Goal: Task Accomplishment & Management: Manage account settings

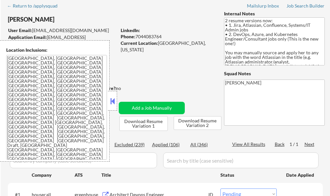
scroll to position [65, 0]
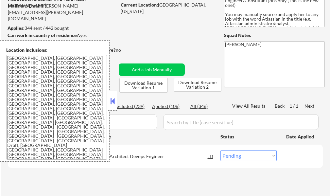
click at [112, 99] on button at bounding box center [112, 101] width 7 height 10
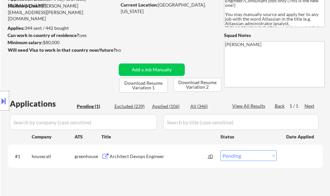
click at [130, 157] on div "Architect Devops Engineer" at bounding box center [158, 156] width 99 height 7
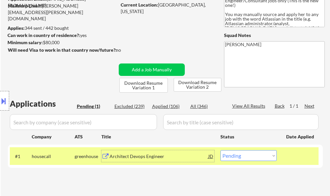
click at [246, 159] on select "Choose an option... Pending Applied Excluded (Questions) Excluded (Expired) Exc…" at bounding box center [248, 155] width 56 height 11
select select ""applied""
click at [220, 150] on select "Choose an option... Pending Applied Excluded (Questions) Excluded (Expired) Exc…" at bounding box center [248, 155] width 56 height 11
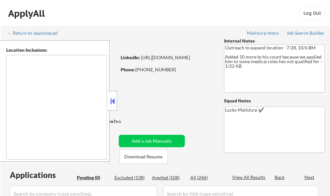
type textarea "[GEOGRAPHIC_DATA], [GEOGRAPHIC_DATA] [GEOGRAPHIC_DATA], [GEOGRAPHIC_DATA] [GEOG…"
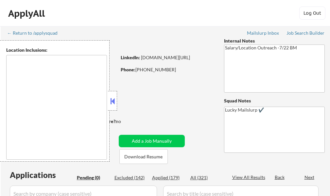
type textarea "Atlanta, GA Decatur, GA East Point, GA Brookhaven, GA Sandy Springs, GA Dunwood…"
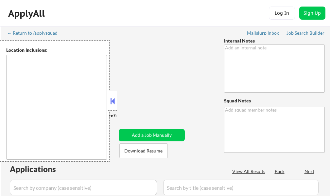
type textarea "🤖 AI answers OK Now only wants remote roles, so you can say he lives in ***Dall…"
type textarea "Lucky Mailslurp ✔️"
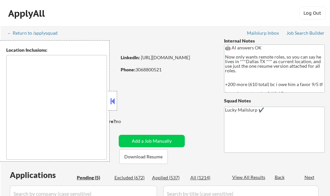
select select ""pending""
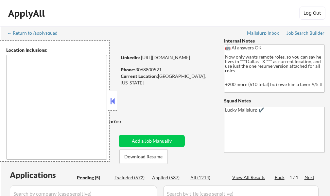
click at [112, 103] on button at bounding box center [112, 101] width 7 height 10
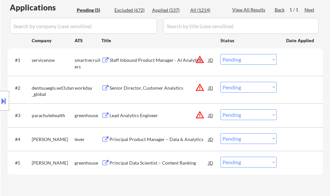
scroll to position [98, 0]
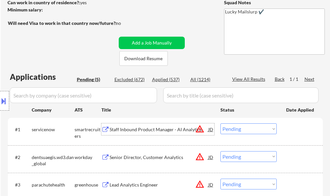
click at [138, 125] on div "Staff Inbound Product Manager - AI Analytics" at bounding box center [158, 129] width 99 height 12
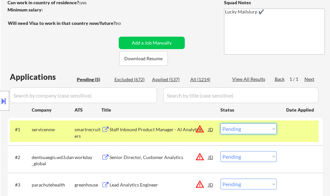
click at [245, 129] on select "Choose an option... Pending Applied Excluded (Questions) Excluded (Expired) Exc…" at bounding box center [248, 128] width 56 height 11
click at [220, 123] on select "Choose an option... Pending Applied Excluded (Questions) Excluded (Expired) Exc…" at bounding box center [248, 128] width 56 height 11
click at [292, 124] on div at bounding box center [300, 129] width 29 height 12
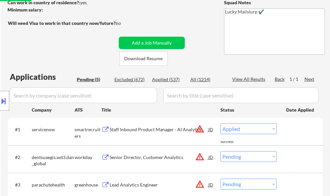
select select ""pending""
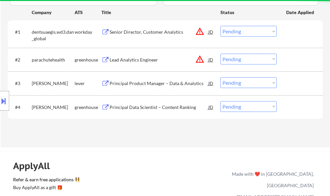
scroll to position [196, 0]
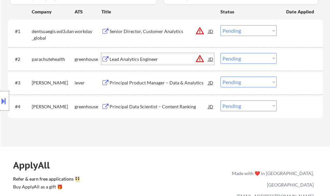
click at [119, 59] on div "Lead Analytics Engineer" at bounding box center [158, 59] width 99 height 7
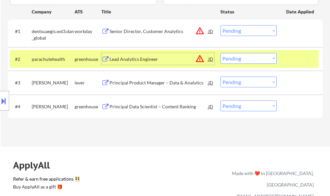
click at [229, 59] on select "Choose an option... Pending Applied Excluded (Questions) Excluded (Expired) Exc…" at bounding box center [248, 58] width 56 height 11
click at [220, 53] on select "Choose an option... Pending Applied Excluded (Questions) Excluded (Expired) Exc…" at bounding box center [248, 58] width 56 height 11
click at [302, 61] on div at bounding box center [300, 59] width 29 height 12
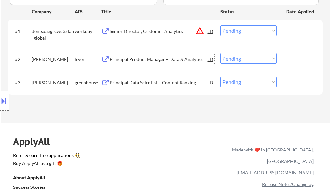
click at [163, 63] on div "Principal Product Manager – Data & Analytics" at bounding box center [158, 59] width 99 height 12
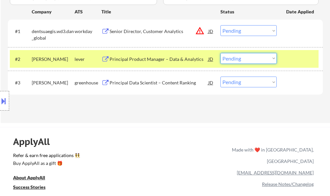
click at [239, 56] on select "Choose an option... Pending Applied Excluded (Questions) Excluded (Expired) Exc…" at bounding box center [248, 58] width 56 height 11
click at [220, 53] on select "Choose an option... Pending Applied Excluded (Questions) Excluded (Expired) Exc…" at bounding box center [248, 58] width 56 height 11
click at [300, 58] on div at bounding box center [300, 59] width 29 height 12
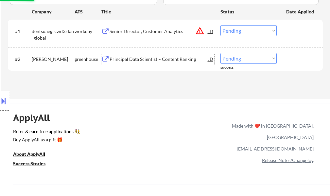
click at [183, 57] on div "Principal Data Scientist – Content Ranking" at bounding box center [158, 59] width 99 height 7
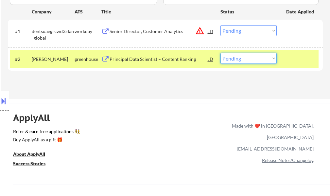
click at [225, 58] on select "Choose an option... Pending Applied Excluded (Questions) Excluded (Expired) Exc…" at bounding box center [248, 58] width 56 height 11
select select ""applied""
click at [220, 53] on select "Choose an option... Pending Applied Excluded (Questions) Excluded (Expired) Exc…" at bounding box center [248, 58] width 56 height 11
click at [300, 57] on div at bounding box center [300, 59] width 29 height 12
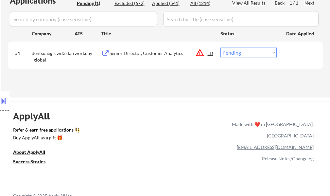
scroll to position [163, 0]
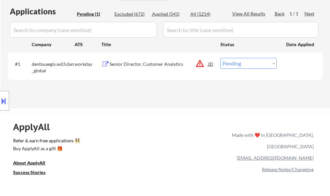
click at [158, 65] on div "Senior Director, Customer Analytics" at bounding box center [158, 64] width 99 height 7
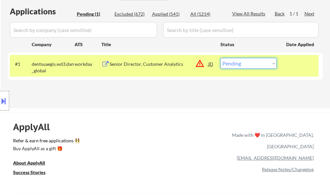
click at [244, 62] on select "Choose an option... Pending Applied Excluded (Questions) Excluded (Expired) Exc…" at bounding box center [248, 63] width 56 height 11
select select ""excluded__location_""
click at [220, 58] on select "Choose an option... Pending Applied Excluded (Questions) Excluded (Expired) Exc…" at bounding box center [248, 63] width 56 height 11
click at [288, 72] on div "#1 dentsuaegis.wd3.dan_global workday Senior Director, Customer Analytics JD wa…" at bounding box center [164, 66] width 308 height 22
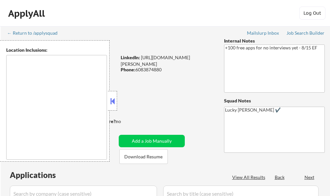
select select ""pending""
type textarea "remote"
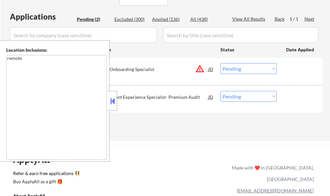
scroll to position [196, 0]
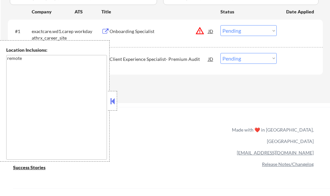
click at [115, 101] on button at bounding box center [112, 101] width 7 height 10
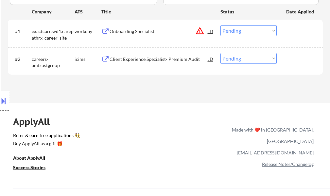
click at [124, 35] on div "Onboarding Specialist" at bounding box center [158, 31] width 99 height 12
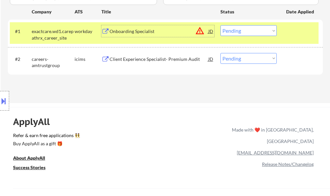
click at [233, 29] on select "Choose an option... Pending Applied Excluded (Questions) Excluded (Expired) Exc…" at bounding box center [248, 30] width 56 height 11
click at [220, 25] on select "Choose an option... Pending Applied Excluded (Questions) Excluded (Expired) Exc…" at bounding box center [248, 30] width 56 height 11
click at [283, 36] on div "#1 exactcare.wd1.carepathrx_career_site workday Onboarding Specialist JD warnin…" at bounding box center [164, 33] width 308 height 22
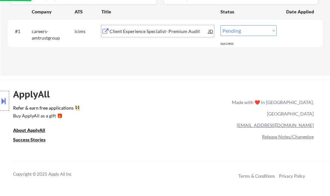
click at [114, 34] on div "Client Experience Specialist- Premium Audit" at bounding box center [158, 31] width 99 height 7
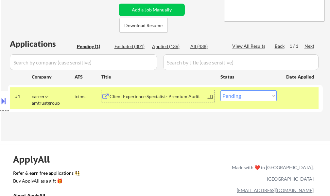
scroll to position [131, 0]
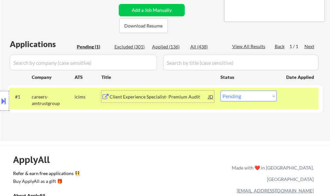
click at [265, 96] on select "Choose an option... Pending Applied Excluded (Questions) Excluded (Expired) Exc…" at bounding box center [248, 95] width 56 height 11
select select ""applied""
click at [220, 90] on select "Choose an option... Pending Applied Excluded (Questions) Excluded (Expired) Exc…" at bounding box center [248, 95] width 56 height 11
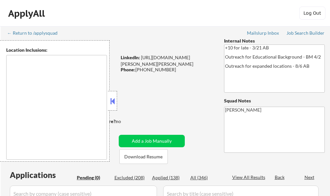
type textarea "St. Louis, MO East St. Louis, IL Clayton, MO University City, MO Maplewood, MO …"
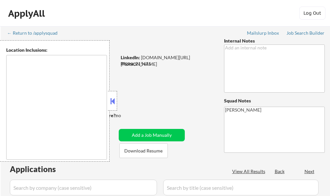
select select ""pending""
type textarea "remote"
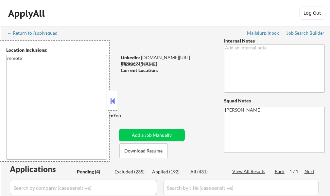
click at [115, 99] on button at bounding box center [112, 101] width 7 height 10
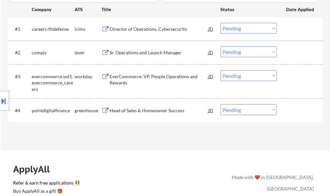
scroll to position [196, 0]
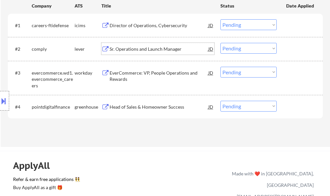
click at [139, 44] on div "Sr. Operations and Launch Manager" at bounding box center [158, 49] width 99 height 12
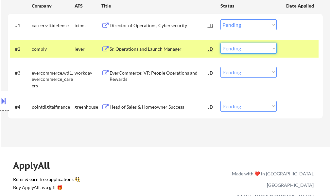
click at [232, 47] on select "Choose an option... Pending Applied Excluded (Questions) Excluded (Expired) Exc…" at bounding box center [248, 48] width 56 height 11
click at [220, 43] on select "Choose an option... Pending Applied Excluded (Questions) Excluded (Expired) Exc…" at bounding box center [248, 48] width 56 height 11
select select ""pending""
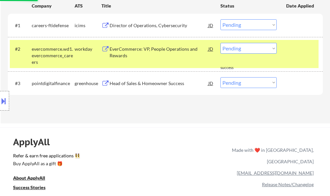
click at [285, 50] on div "#2 evercommerce.wd1.evercommerce_careers workday EverCommerce: VP, People Opera…" at bounding box center [164, 54] width 308 height 28
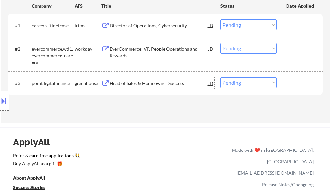
click at [149, 80] on div "Head of Sales & Homeowner Success" at bounding box center [158, 83] width 99 height 7
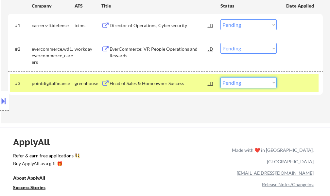
click at [253, 86] on select "Choose an option... Pending Applied Excluded (Questions) Excluded (Expired) Exc…" at bounding box center [248, 82] width 56 height 11
select select ""excluded""
click at [220, 77] on select "Choose an option... Pending Applied Excluded (Questions) Excluded (Expired) Exc…" at bounding box center [248, 82] width 56 height 11
click at [287, 76] on div "#3 pointdigitalfinance greenhouse Head of Sales & Homeowner Success JD Choose a…" at bounding box center [164, 83] width 308 height 18
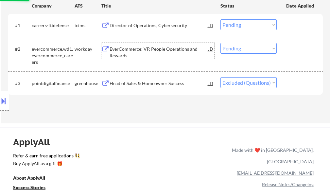
click at [155, 54] on div "EverCommerce: VP, People Operations and Rewards" at bounding box center [158, 52] width 99 height 13
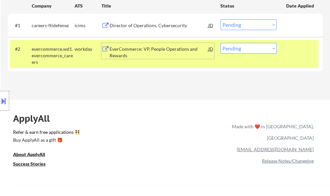
click at [255, 46] on select "Choose an option... Pending Applied Excluded (Questions) Excluded (Expired) Exc…" at bounding box center [248, 48] width 56 height 11
select select ""excluded""
click at [220, 43] on select "Choose an option... Pending Applied Excluded (Questions) Excluded (Expired) Exc…" at bounding box center [248, 48] width 56 height 11
click at [291, 56] on div "#2 evercommerce.wd1.evercommerce_careers workday EverCommerce: VP, People Opera…" at bounding box center [164, 54] width 308 height 28
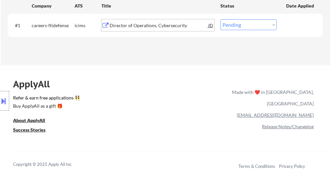
click at [162, 24] on div "Director of Operations, Cybersecurity" at bounding box center [158, 25] width 99 height 7
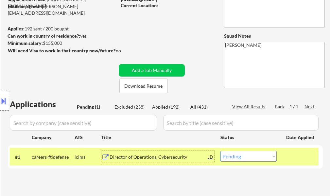
scroll to position [65, 0]
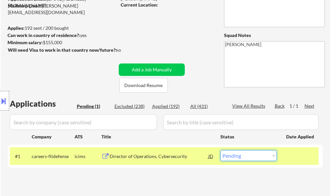
click at [259, 158] on select "Choose an option... Pending Applied Excluded (Questions) Excluded (Expired) Exc…" at bounding box center [248, 155] width 56 height 11
select select ""applied""
click at [220, 150] on select "Choose an option... Pending Applied Excluded (Questions) Excluded (Expired) Exc…" at bounding box center [248, 155] width 56 height 11
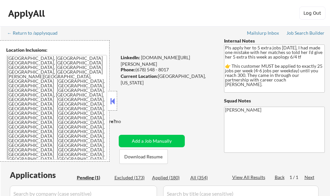
click at [113, 105] on button at bounding box center [112, 101] width 7 height 10
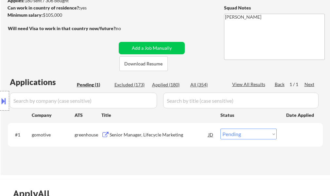
scroll to position [98, 0]
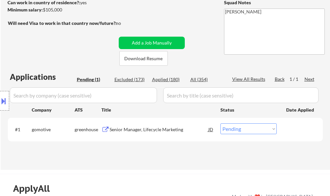
click at [144, 128] on div "Senior Manager, Lifecycle Marketing" at bounding box center [158, 129] width 99 height 7
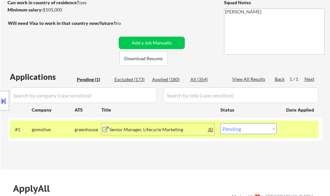
click at [243, 130] on select "Choose an option... Pending Applied Excluded (Questions) Excluded (Expired) Exc…" at bounding box center [248, 128] width 56 height 11
select select ""excluded""
click at [220, 123] on select "Choose an option... Pending Applied Excluded (Questions) Excluded (Expired) Exc…" at bounding box center [248, 128] width 56 height 11
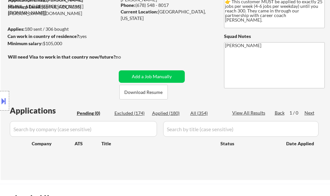
scroll to position [33, 0]
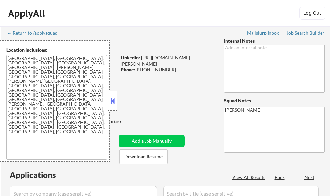
select select ""pending""
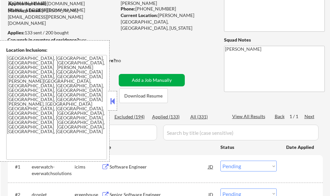
scroll to position [98, 0]
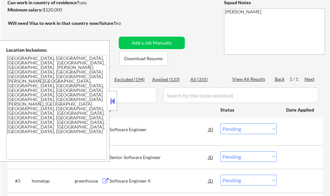
click at [112, 99] on button at bounding box center [112, 101] width 7 height 10
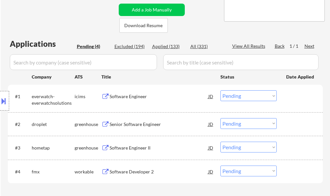
scroll to position [131, 0]
click at [132, 123] on div "Senior Software Engineer" at bounding box center [158, 124] width 99 height 7
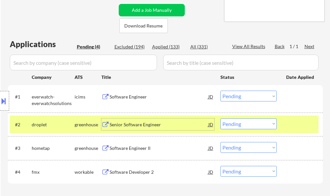
click at [233, 121] on select "Choose an option... Pending Applied Excluded (Questions) Excluded (Expired) Exc…" at bounding box center [248, 123] width 56 height 11
click at [220, 118] on select "Choose an option... Pending Applied Excluded (Questions) Excluded (Expired) Exc…" at bounding box center [248, 123] width 56 height 11
click at [294, 125] on div at bounding box center [300, 124] width 29 height 12
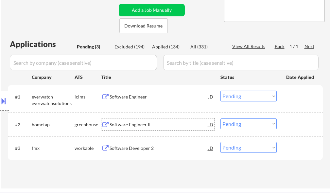
click at [138, 127] on div "Software Engineer II" at bounding box center [158, 124] width 99 height 7
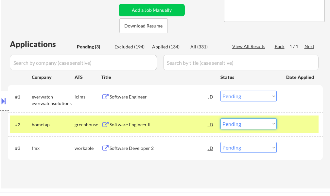
click at [243, 124] on select "Choose an option... Pending Applied Excluded (Questions) Excluded (Expired) Exc…" at bounding box center [248, 123] width 56 height 11
click at [220, 118] on select "Choose an option... Pending Applied Excluded (Questions) Excluded (Expired) Exc…" at bounding box center [248, 123] width 56 height 11
click at [300, 127] on div at bounding box center [300, 124] width 29 height 12
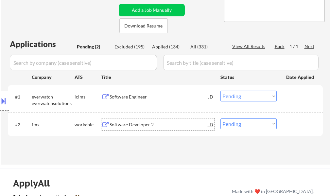
click at [136, 122] on div "Software Developer 2" at bounding box center [158, 124] width 99 height 7
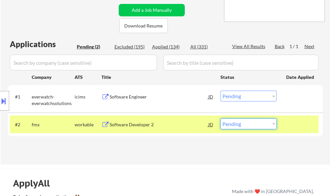
click at [233, 123] on select "Choose an option... Pending Applied Excluded (Questions) Excluded (Expired) Exc…" at bounding box center [248, 123] width 56 height 11
select select ""excluded""
click at [220, 118] on select "Choose an option... Pending Applied Excluded (Questions) Excluded (Expired) Exc…" at bounding box center [248, 123] width 56 height 11
click at [291, 118] on div "#2 fmx workable Software Developer 2 JD Choose an option... Pending Applied Exc…" at bounding box center [164, 124] width 308 height 18
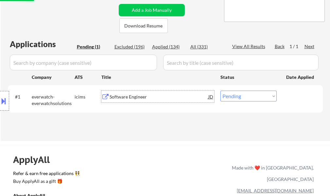
click at [138, 95] on div "Software Engineer" at bounding box center [158, 96] width 99 height 7
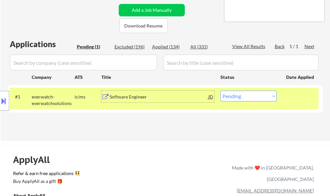
click at [245, 99] on select "Choose an option... Pending Applied Excluded (Questions) Excluded (Expired) Exc…" at bounding box center [248, 95] width 56 height 11
select select ""excluded__expired_""
click at [220, 90] on select "Choose an option... Pending Applied Excluded (Questions) Excluded (Expired) Exc…" at bounding box center [248, 95] width 56 height 11
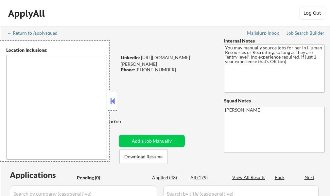
type textarea "It seems there is a misunderstanding in the location specified as "Remote." "Re…"
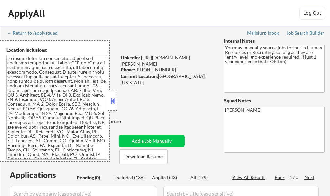
click at [112, 103] on button at bounding box center [112, 101] width 7 height 10
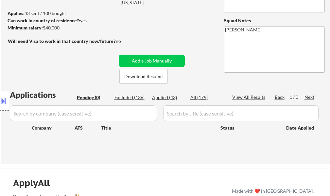
scroll to position [131, 0]
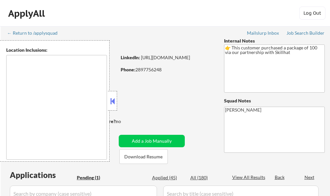
select select ""pending""
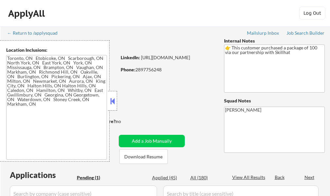
type textarea "[GEOGRAPHIC_DATA], ON [GEOGRAPHIC_DATA], ON [GEOGRAPHIC_DATA], ON [GEOGRAPHIC_D…"
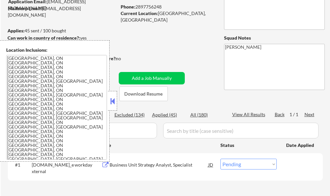
scroll to position [65, 0]
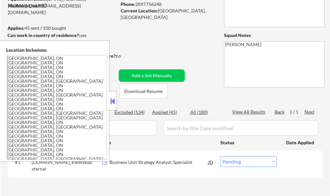
click at [110, 101] on button at bounding box center [112, 101] width 7 height 10
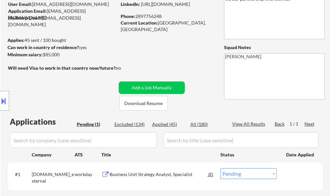
scroll to position [98, 0]
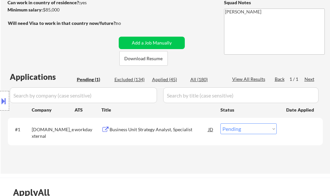
click at [153, 128] on div "Business Unit Strategy Analyst, Specialist" at bounding box center [158, 129] width 99 height 7
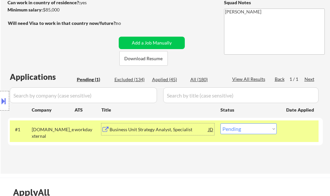
click at [239, 131] on select "Choose an option... Pending Applied Excluded (Questions) Excluded (Expired) Exc…" at bounding box center [248, 128] width 56 height 11
select select ""applied""
click at [220, 123] on select "Choose an option... Pending Applied Excluded (Questions) Excluded (Expired) Exc…" at bounding box center [248, 128] width 56 height 11
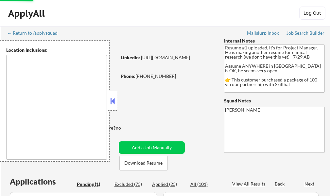
scroll to position [131, 0]
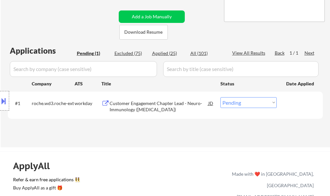
click at [133, 110] on div "Customer Engagement Chapter Lead - Neuro-Immunology ([MEDICAL_DATA])" at bounding box center [158, 106] width 99 height 13
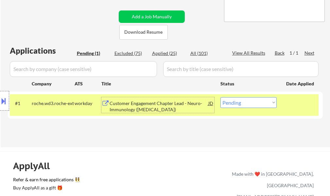
click at [236, 107] on select "Choose an option... Pending Applied Excluded (Questions) Excluded (Expired) Exc…" at bounding box center [248, 102] width 56 height 11
select select ""excluded__bad_match_""
click at [220, 97] on select "Choose an option... Pending Applied Excluded (Questions) Excluded (Expired) Exc…" at bounding box center [248, 102] width 56 height 11
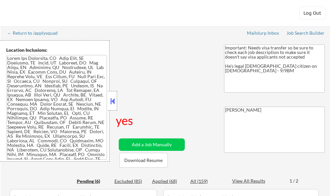
select select ""applied""
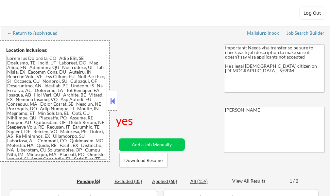
select select ""applied""
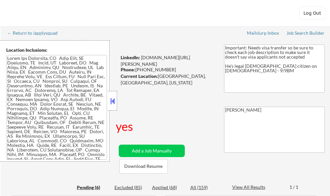
select select ""pending""
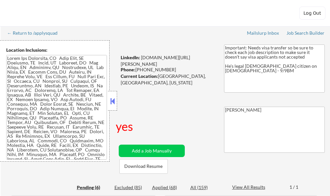
select select ""pending""
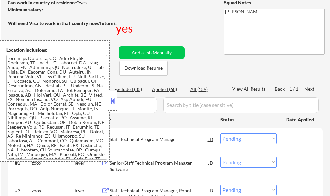
scroll to position [196, 0]
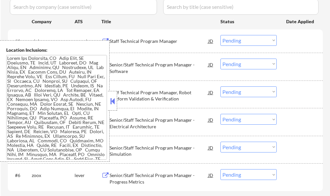
click at [113, 102] on button at bounding box center [112, 101] width 7 height 10
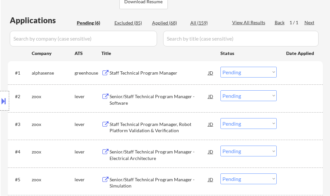
scroll to position [163, 0]
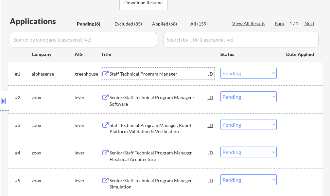
click at [151, 73] on div "Staff Technical Program Manager" at bounding box center [158, 74] width 99 height 7
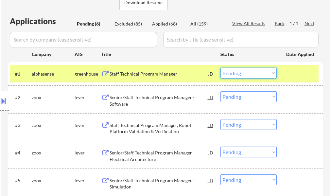
click at [234, 76] on select "Choose an option... Pending Applied Excluded (Questions) Excluded (Expired) Exc…" at bounding box center [248, 73] width 56 height 11
click at [220, 68] on select "Choose an option... Pending Applied Excluded (Questions) Excluded (Expired) Exc…" at bounding box center [248, 73] width 56 height 11
select select ""pending""
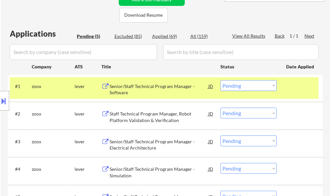
scroll to position [131, 0]
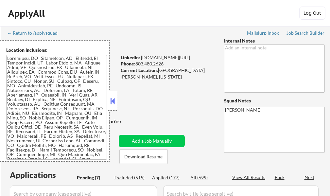
select select ""pending""
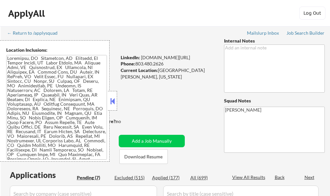
select select ""pending""
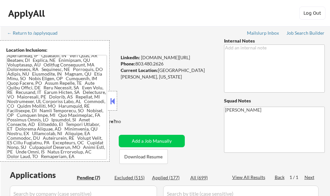
scroll to position [44, 0]
click at [113, 106] on div at bounding box center [112, 101] width 9 height 20
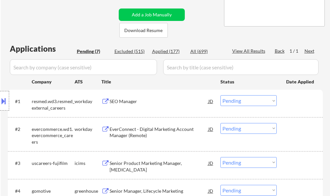
scroll to position [196, 0]
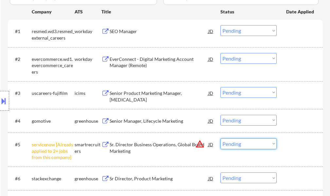
click at [251, 143] on select "Choose an option... Pending Applied Excluded (Questions) Excluded (Expired) Exc…" at bounding box center [248, 143] width 56 height 11
click at [220, 138] on select "Choose an option... Pending Applied Excluded (Questions) Excluded (Expired) Exc…" at bounding box center [248, 143] width 56 height 11
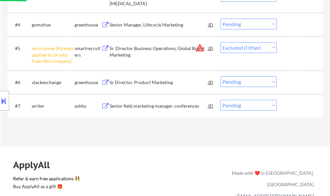
scroll to position [294, 0]
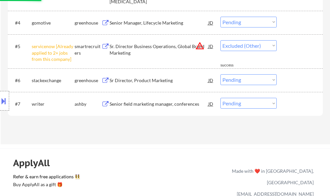
select select ""pending""
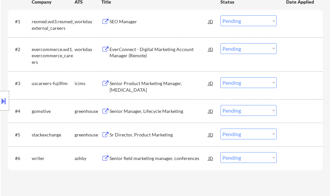
scroll to position [261, 0]
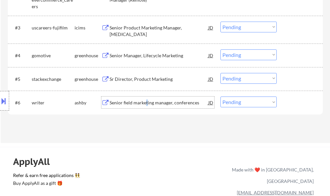
click at [146, 102] on div "Senior field marketing manager, conferences" at bounding box center [158, 102] width 99 height 7
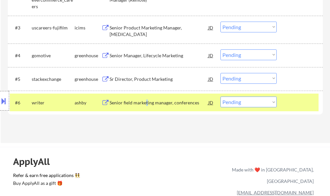
click at [2, 99] on button at bounding box center [3, 100] width 7 height 11
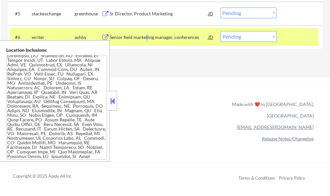
scroll to position [0, 0]
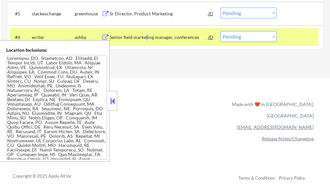
click at [233, 38] on select "Choose an option... Pending Applied Excluded (Questions) Excluded (Expired) Exc…" at bounding box center [248, 36] width 56 height 11
select select ""excluded__location_""
click at [220, 31] on select "Choose an option... Pending Applied Excluded (Questions) Excluded (Expired) Exc…" at bounding box center [248, 36] width 56 height 11
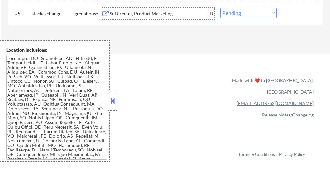
click at [142, 9] on div "Sr Director, Product Marketing" at bounding box center [158, 14] width 99 height 12
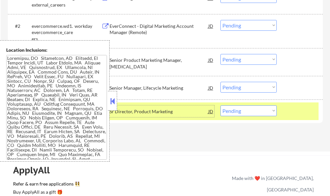
scroll to position [229, 0]
click at [293, 114] on div at bounding box center [300, 112] width 29 height 12
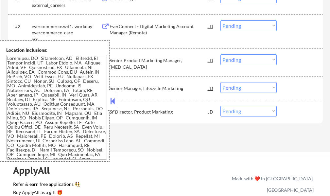
click at [111, 102] on button at bounding box center [112, 101] width 7 height 10
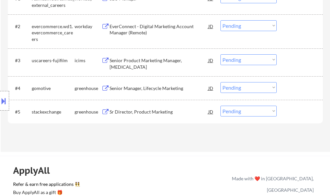
click at [140, 90] on div "Senior Manager, Lifecycle Marketing" at bounding box center [158, 88] width 99 height 7
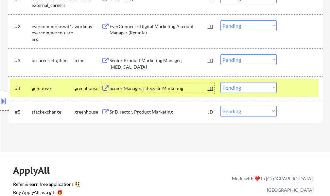
click at [260, 88] on select "Choose an option... Pending Applied Excluded (Questions) Excluded (Expired) Exc…" at bounding box center [248, 87] width 56 height 11
click at [220, 82] on select "Choose an option... Pending Applied Excluded (Questions) Excluded (Expired) Exc…" at bounding box center [248, 87] width 56 height 11
click at [293, 87] on div at bounding box center [300, 88] width 29 height 12
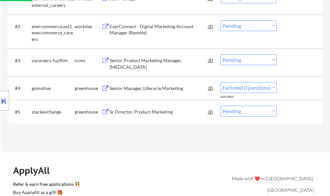
select select ""pending""
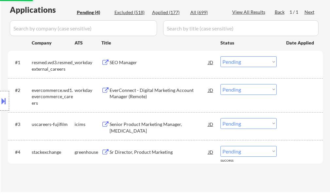
scroll to position [163, 0]
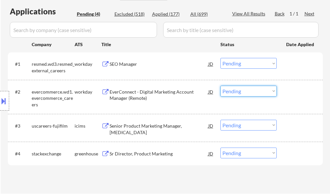
click at [241, 91] on select "Choose an option... Pending Applied Excluded (Questions) Excluded (Expired) Exc…" at bounding box center [248, 91] width 56 height 11
click at [220, 86] on select "Choose an option... Pending Applied Excluded (Questions) Excluded (Expired) Exc…" at bounding box center [248, 91] width 56 height 11
click at [302, 97] on div at bounding box center [300, 92] width 29 height 12
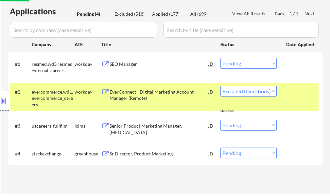
select select ""pending""
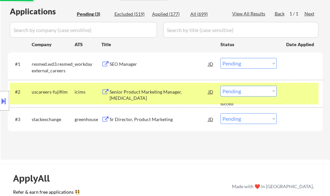
click at [302, 97] on div at bounding box center [300, 92] width 29 height 12
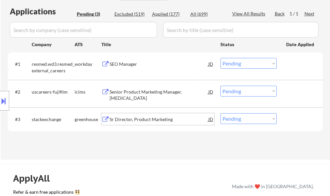
click at [129, 122] on div "Sr Director, Product Marketing" at bounding box center [158, 119] width 99 height 7
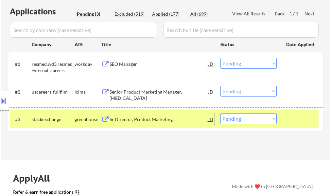
click at [245, 120] on select "Choose an option... Pending Applied Excluded (Questions) Excluded (Expired) Exc…" at bounding box center [248, 118] width 56 height 11
select select ""applied""
click at [220, 113] on select "Choose an option... Pending Applied Excluded (Questions) Excluded (Expired) Exc…" at bounding box center [248, 118] width 56 height 11
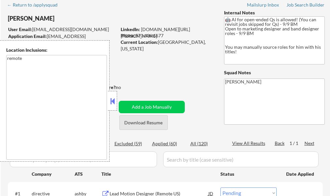
scroll to position [65, 0]
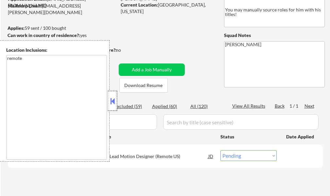
click at [115, 96] on div at bounding box center [112, 101] width 9 height 20
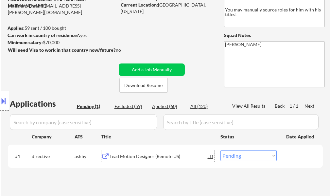
click at [120, 156] on div "Lead Motion Designer (Remote US)" at bounding box center [158, 156] width 99 height 7
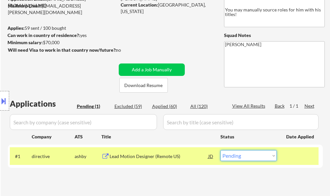
click at [256, 159] on select "Choose an option... Pending Applied Excluded (Questions) Excluded (Expired) Exc…" at bounding box center [248, 155] width 56 height 11
select select ""excluded__expired_""
click at [220, 150] on select "Choose an option... Pending Applied Excluded (Questions) Excluded (Expired) Exc…" at bounding box center [248, 155] width 56 height 11
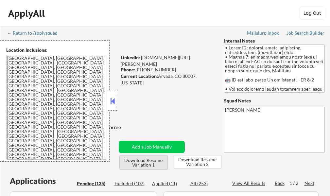
select select ""pending""
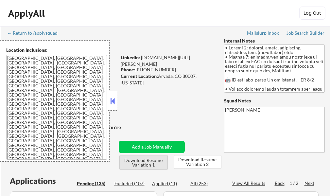
select select ""pending""
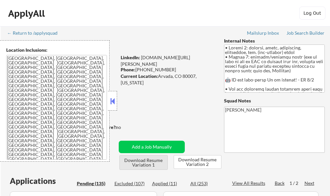
select select ""pending""
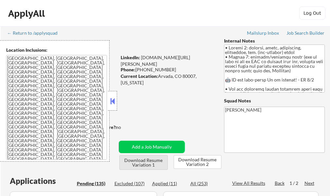
select select ""pending""
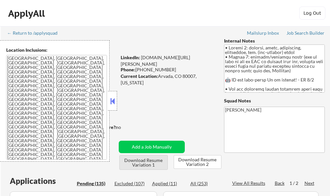
select select ""pending""
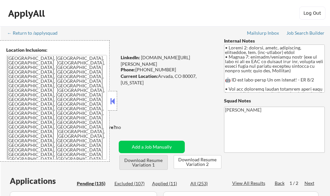
select select ""pending""
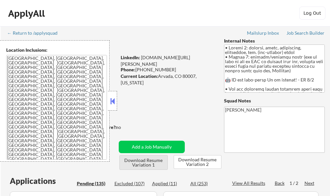
select select ""pending""
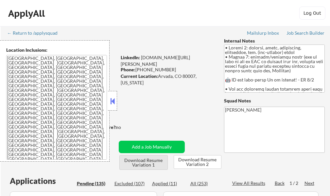
select select ""pending""
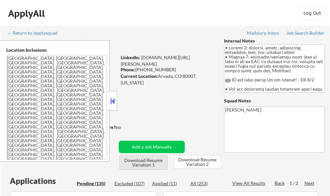
select select ""pending""
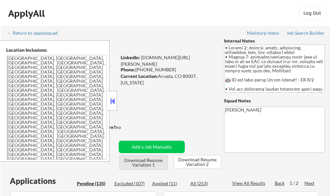
select select ""pending""
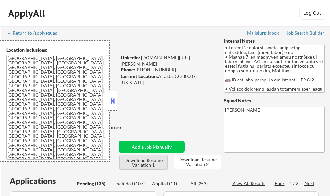
select select ""pending""
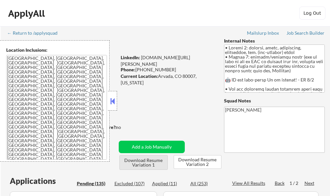
select select ""pending""
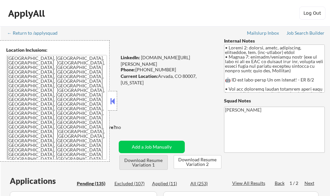
select select ""pending""
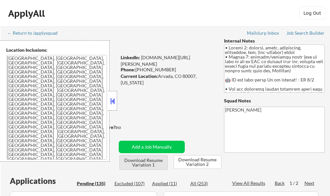
select select ""pending""
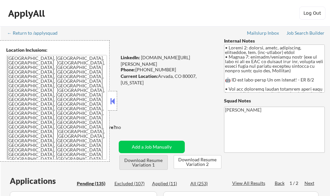
select select ""pending""
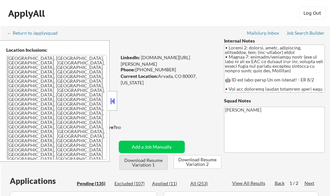
select select ""pending""
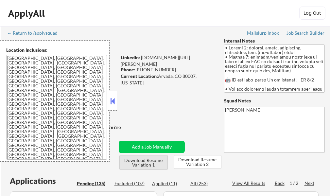
select select ""pending""
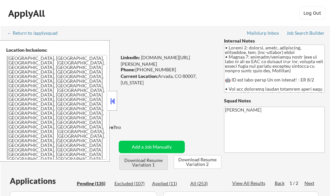
select select ""pending""
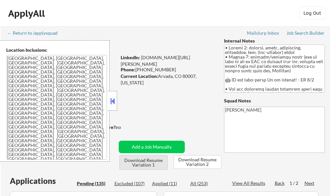
select select ""pending""
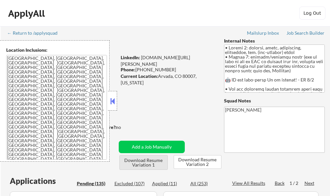
select select ""pending""
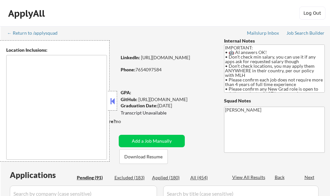
type textarea "country:[GEOGRAPHIC_DATA]"
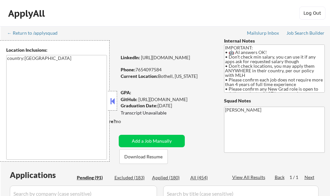
select select ""pending""
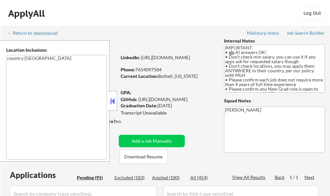
select select ""pending""
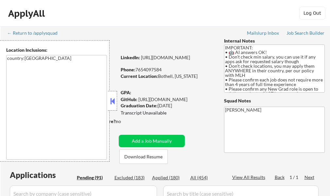
select select ""pending""
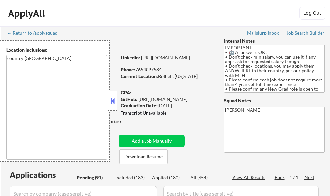
select select ""pending""
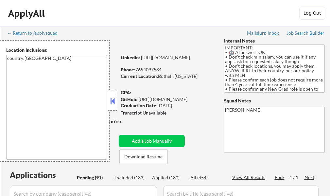
select select ""pending""
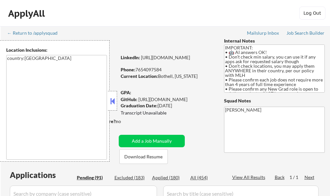
select select ""pending""
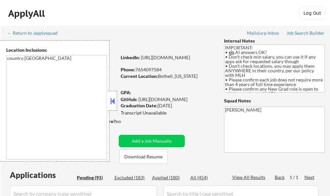
select select ""pending""
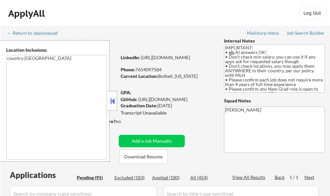
select select ""pending""
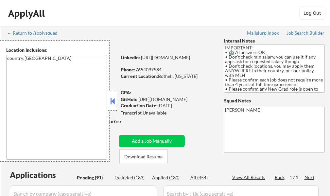
select select ""pending""
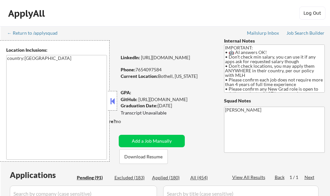
select select ""pending""
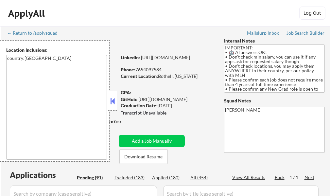
select select ""pending""
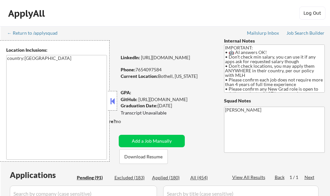
select select ""pending""
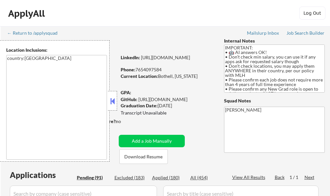
select select ""pending""
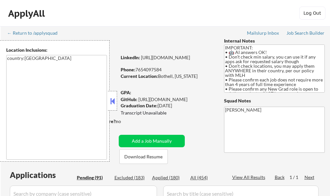
select select ""pending""
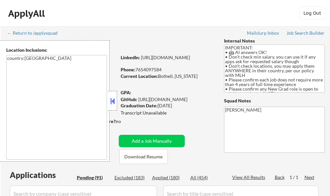
select select ""pending""
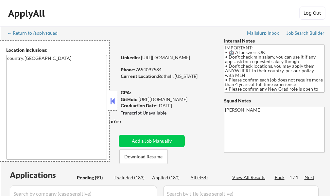
select select ""pending""
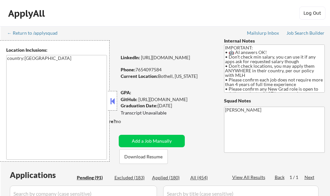
select select ""pending""
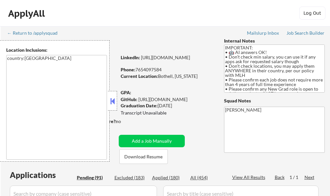
select select ""pending""
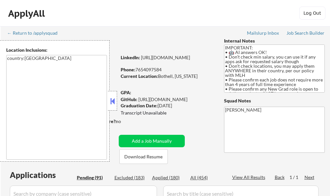
click at [112, 103] on button at bounding box center [112, 101] width 7 height 10
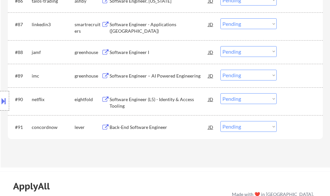
scroll to position [2328, 0]
click at [146, 126] on div "Back-End Software Engineer" at bounding box center [158, 127] width 99 height 7
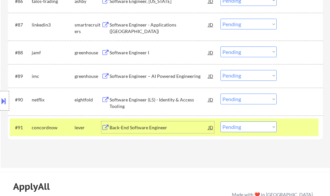
drag, startPoint x: 303, startPoint y: 127, endPoint x: 188, endPoint y: 122, distance: 115.1
click at [303, 128] on div at bounding box center [300, 127] width 29 height 12
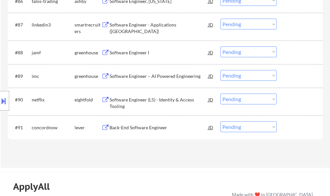
click at [153, 130] on div "Back-End Software Engineer" at bounding box center [158, 127] width 99 height 7
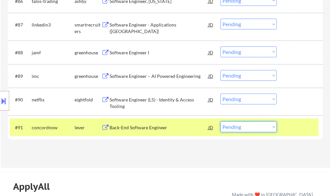
click at [235, 126] on select "Choose an option... Pending Applied Excluded (Questions) Excluded (Expired) Exc…" at bounding box center [248, 126] width 56 height 11
select select ""applied""
click at [220, 121] on select "Choose an option... Pending Applied Excluded (Questions) Excluded (Expired) Exc…" at bounding box center [248, 126] width 56 height 11
click at [296, 126] on div at bounding box center [300, 127] width 29 height 12
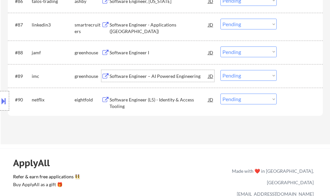
click at [142, 77] on div "Software Engineer – AI Powered Engineering" at bounding box center [158, 76] width 99 height 7
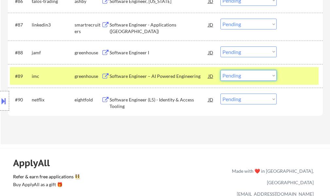
click at [242, 74] on select "Choose an option... Pending Applied Excluded (Questions) Excluded (Expired) Exc…" at bounding box center [248, 75] width 56 height 11
click at [220, 70] on select "Choose an option... Pending Applied Excluded (Questions) Excluded (Expired) Exc…" at bounding box center [248, 75] width 56 height 11
click at [300, 74] on div at bounding box center [300, 76] width 29 height 12
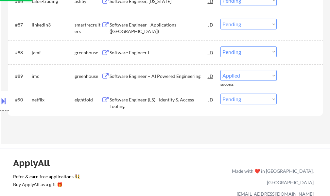
select select ""pending""
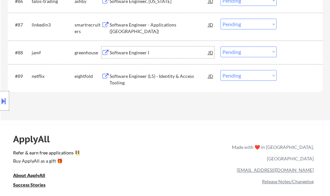
click at [123, 54] on div "Software Engineer I" at bounding box center [158, 52] width 99 height 7
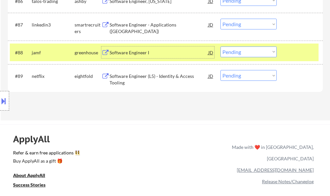
click at [242, 56] on select "Choose an option... Pending Applied Excluded (Questions) Excluded (Expired) Exc…" at bounding box center [248, 51] width 56 height 11
click at [220, 46] on select "Choose an option... Pending Applied Excluded (Questions) Excluded (Expired) Exc…" at bounding box center [248, 51] width 56 height 11
click at [305, 54] on div at bounding box center [300, 52] width 29 height 12
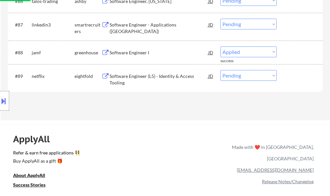
select select ""pending""
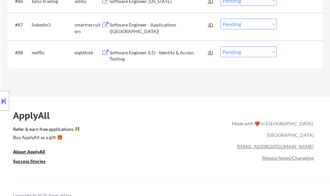
click at [156, 25] on div "Software Engineer - Applications (NYC)" at bounding box center [158, 28] width 99 height 13
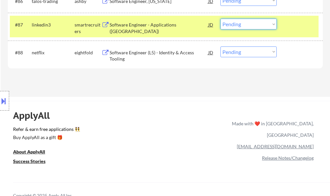
click at [233, 22] on select "Choose an option... Pending Applied Excluded (Questions) Excluded (Expired) Exc…" at bounding box center [248, 24] width 56 height 11
click at [220, 19] on select "Choose an option... Pending Applied Excluded (Questions) Excluded (Expired) Exc…" at bounding box center [248, 24] width 56 height 11
click at [298, 23] on div at bounding box center [300, 25] width 29 height 12
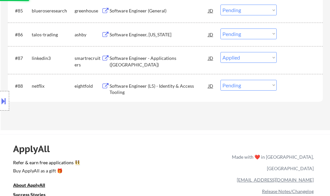
scroll to position [2263, 0]
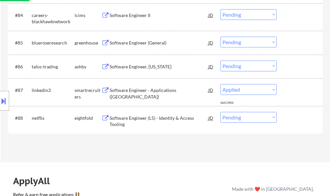
select select ""pending""
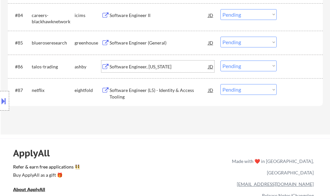
click at [124, 68] on div "Software Engineer, New York" at bounding box center [158, 66] width 99 height 7
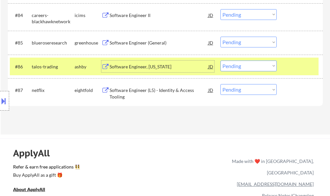
drag, startPoint x: 286, startPoint y: 64, endPoint x: 283, endPoint y: 66, distance: 3.5
click at [284, 66] on div "#86 talos-trading ashby Software Engineer, New York JD Choose an option... Pend…" at bounding box center [164, 67] width 308 height 18
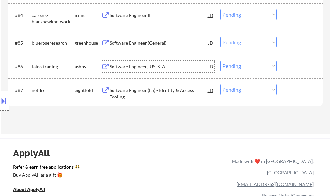
click at [147, 68] on div "Software Engineer, New York" at bounding box center [158, 66] width 99 height 7
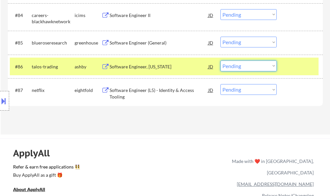
drag, startPoint x: 234, startPoint y: 66, endPoint x: 234, endPoint y: 70, distance: 4.2
click at [234, 66] on select "Choose an option... Pending Applied Excluded (Questions) Excluded (Expired) Exc…" at bounding box center [248, 65] width 56 height 11
click at [220, 60] on select "Choose an option... Pending Applied Excluded (Questions) Excluded (Expired) Exc…" at bounding box center [248, 65] width 56 height 11
click at [299, 62] on div at bounding box center [300, 66] width 29 height 12
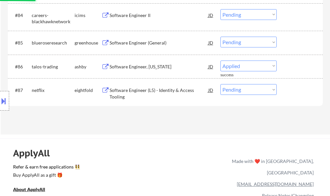
select select ""pending""
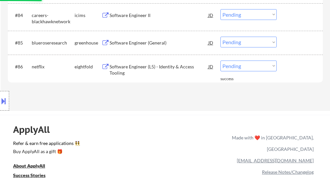
click at [162, 41] on div "Software Engineer (General)" at bounding box center [158, 43] width 99 height 7
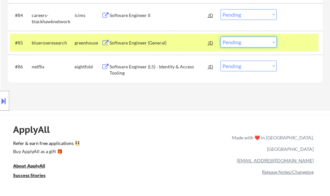
click at [227, 44] on select "Choose an option... Pending Applied Excluded (Questions) Excluded (Expired) Exc…" at bounding box center [248, 42] width 56 height 11
click at [220, 37] on select "Choose an option... Pending Applied Excluded (Questions) Excluded (Expired) Exc…" at bounding box center [248, 42] width 56 height 11
click at [286, 41] on div at bounding box center [300, 43] width 29 height 12
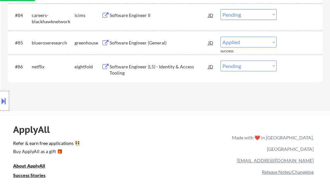
select select ""pending""
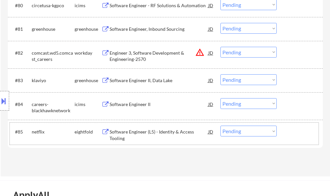
scroll to position [2165, 0]
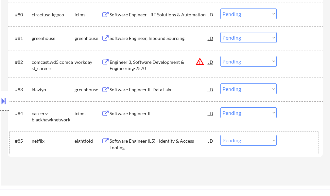
click at [135, 88] on div "Software Engineer II, Data Lake" at bounding box center [158, 89] width 99 height 7
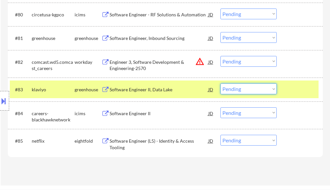
click at [229, 88] on select "Choose an option... Pending Applied Excluded (Questions) Excluded (Expired) Exc…" at bounding box center [248, 88] width 56 height 11
click at [220, 83] on select "Choose an option... Pending Applied Excluded (Questions) Excluded (Expired) Exc…" at bounding box center [248, 88] width 56 height 11
click at [285, 90] on div "#83 klaviyo greenhouse Software Engineer II, Data Lake JD Choose an option... P…" at bounding box center [164, 89] width 308 height 18
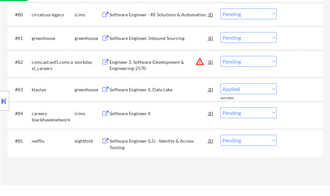
select select ""pending""
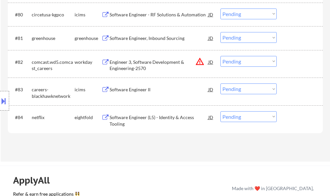
click at [162, 37] on div "Software Engineer, Inbound Sourcing" at bounding box center [158, 38] width 99 height 7
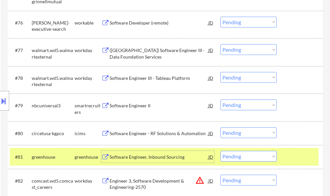
scroll to position [2099, 0]
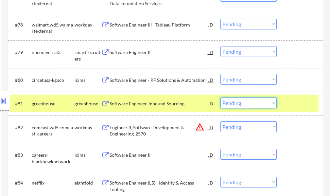
click at [251, 105] on select "Choose an option... Pending Applied Excluded (Questions) Excluded (Expired) Exc…" at bounding box center [248, 102] width 56 height 11
click at [220, 97] on select "Choose an option... Pending Applied Excluded (Questions) Excluded (Expired) Exc…" at bounding box center [248, 102] width 56 height 11
click at [289, 105] on div at bounding box center [300, 103] width 29 height 12
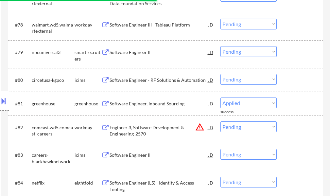
select select ""pending""
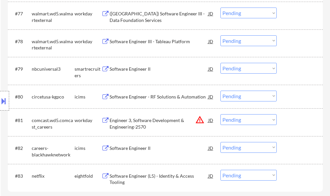
scroll to position [2067, 0]
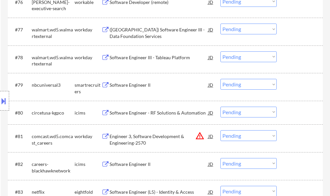
click at [133, 89] on div "Software Engineer II" at bounding box center [158, 85] width 99 height 12
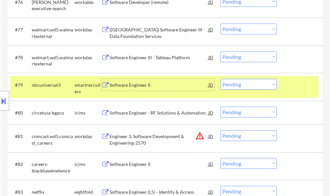
click at [242, 85] on select "Choose an option... Pending Applied Excluded (Questions) Excluded (Expired) Exc…" at bounding box center [248, 84] width 56 height 11
click at [220, 79] on select "Choose an option... Pending Applied Excluded (Questions) Excluded (Expired) Exc…" at bounding box center [248, 84] width 56 height 11
click at [294, 88] on div at bounding box center [300, 85] width 29 height 12
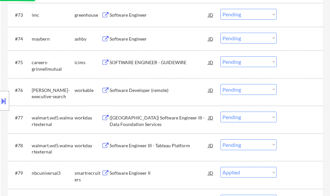
scroll to position [1969, 0]
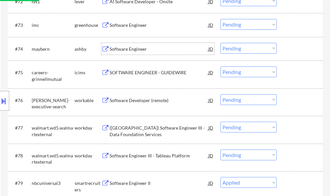
click at [121, 49] on div "Software Engineer" at bounding box center [158, 49] width 99 height 7
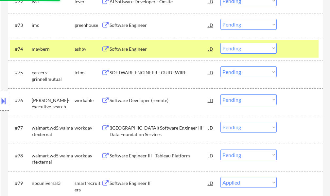
select select ""pending""
drag, startPoint x: 297, startPoint y: 50, endPoint x: 258, endPoint y: 50, distance: 38.9
click at [297, 49] on div at bounding box center [300, 49] width 29 height 12
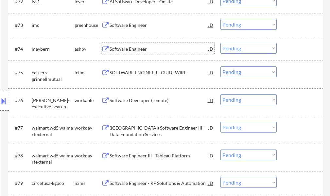
click at [129, 49] on div "Software Engineer" at bounding box center [158, 49] width 99 height 7
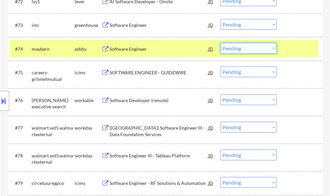
click at [231, 50] on select "Choose an option... Pending Applied Excluded (Questions) Excluded (Expired) Exc…" at bounding box center [248, 48] width 56 height 11
click at [220, 43] on select "Choose an option... Pending Applied Excluded (Questions) Excluded (Expired) Exc…" at bounding box center [248, 48] width 56 height 11
click at [293, 50] on div at bounding box center [300, 49] width 29 height 12
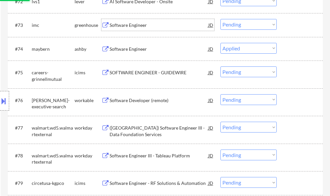
click at [142, 24] on div "Software Engineer" at bounding box center [158, 25] width 99 height 7
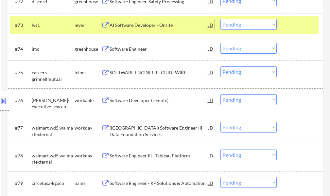
click at [234, 45] on select "Choose an option... Pending Applied Excluded (Questions) Excluded (Expired) Exc…" at bounding box center [248, 48] width 56 height 11
click at [220, 43] on select "Choose an option... Pending Applied Excluded (Questions) Excluded (Expired) Exc…" at bounding box center [248, 48] width 56 height 11
click at [303, 49] on div at bounding box center [300, 49] width 29 height 12
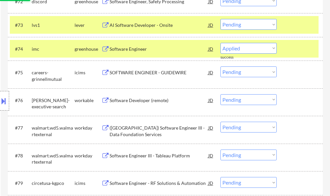
select select ""pending""
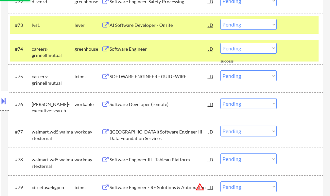
click at [308, 47] on div at bounding box center [300, 49] width 29 height 12
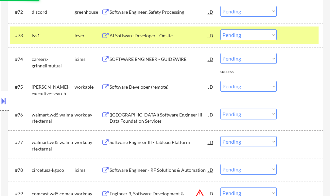
click at [288, 33] on div at bounding box center [300, 35] width 29 height 12
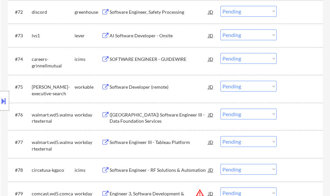
click at [150, 33] on div "AI Software Developer - Onsite" at bounding box center [158, 35] width 99 height 7
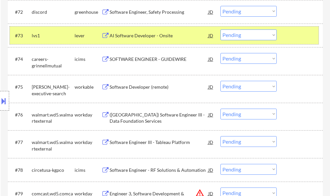
click at [294, 38] on div at bounding box center [300, 35] width 29 height 12
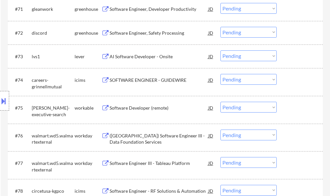
scroll to position [1903, 0]
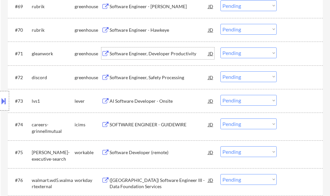
click at [133, 55] on div "Software Engineer, Developer Productivity" at bounding box center [158, 53] width 99 height 7
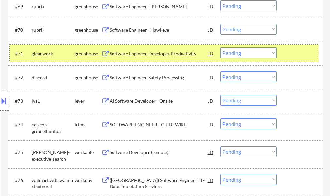
click at [293, 53] on div at bounding box center [300, 53] width 29 height 12
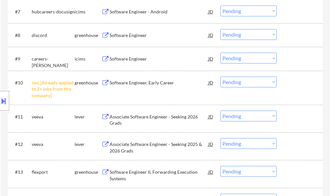
scroll to position [359, 0]
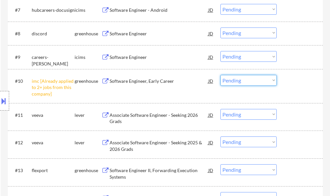
click at [239, 84] on select "Choose an option... Pending Applied Excluded (Questions) Excluded (Expired) Exc…" at bounding box center [248, 80] width 56 height 11
click at [220, 75] on select "Choose an option... Pending Applied Excluded (Questions) Excluded (Expired) Exc…" at bounding box center [248, 80] width 56 height 11
select select ""pending""
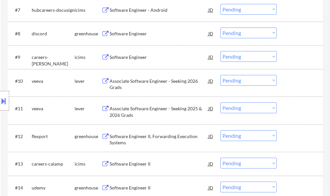
click at [129, 185] on div "Software Engineer II" at bounding box center [158, 187] width 99 height 7
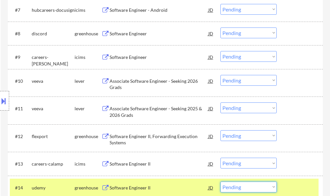
click at [246, 189] on select "Choose an option... Pending Applied Excluded (Questions) Excluded (Expired) Exc…" at bounding box center [248, 186] width 56 height 11
click at [220, 181] on select "Choose an option... Pending Applied Excluded (Questions) Excluded (Expired) Exc…" at bounding box center [248, 186] width 56 height 11
click at [301, 188] on div at bounding box center [300, 187] width 29 height 12
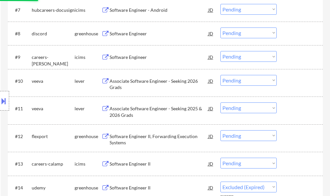
select select ""pending""
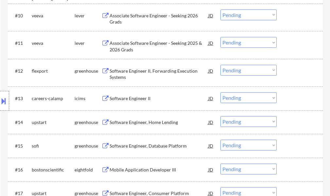
scroll to position [457, 0]
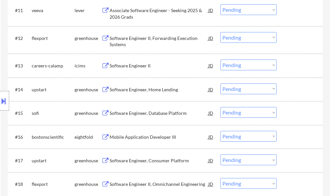
click at [129, 89] on div "Software Engineer, Home Lending" at bounding box center [158, 89] width 99 height 7
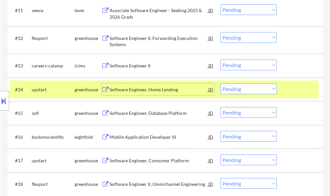
click at [295, 88] on div at bounding box center [300, 89] width 29 height 12
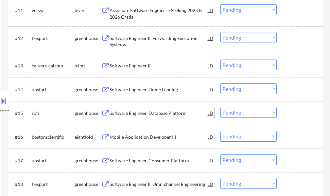
click at [150, 111] on div "Software Engineer, Database Platform" at bounding box center [158, 113] width 99 height 7
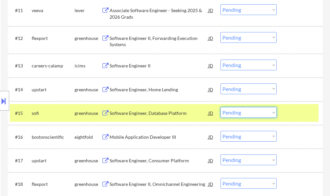
click at [232, 111] on select "Choose an option... Pending Applied Excluded (Questions) Excluded (Expired) Exc…" at bounding box center [248, 112] width 56 height 11
click at [220, 107] on select "Choose an option... Pending Applied Excluded (Questions) Excluded (Expired) Exc…" at bounding box center [248, 112] width 56 height 11
click at [286, 111] on div at bounding box center [300, 113] width 29 height 12
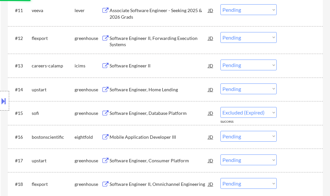
select select ""pending""
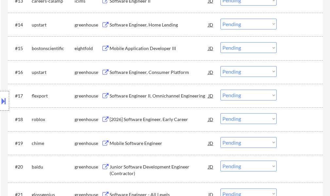
scroll to position [523, 0]
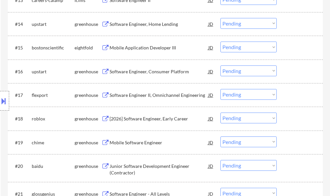
click at [120, 141] on div "Mobile Software Engineer" at bounding box center [158, 142] width 99 height 7
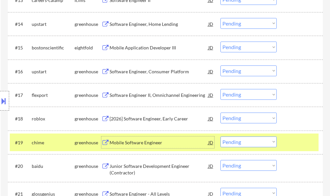
click at [250, 145] on select "Choose an option... Pending Applied Excluded (Questions) Excluded (Expired) Exc…" at bounding box center [248, 141] width 56 height 11
click at [220, 136] on select "Choose an option... Pending Applied Excluded (Questions) Excluded (Expired) Exc…" at bounding box center [248, 141] width 56 height 11
click at [290, 138] on div at bounding box center [300, 142] width 29 height 12
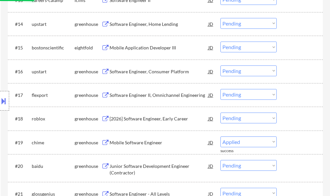
select select ""pending""
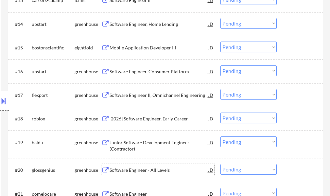
click at [115, 173] on div "Software Engineer - All Levels" at bounding box center [158, 170] width 99 height 7
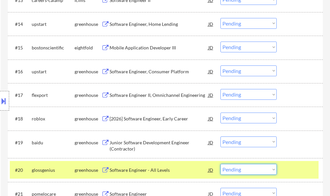
click at [246, 168] on select "Choose an option... Pending Applied Excluded (Questions) Excluded (Expired) Exc…" at bounding box center [248, 169] width 56 height 11
click at [220, 164] on select "Choose an option... Pending Applied Excluded (Questions) Excluded (Expired) Exc…" at bounding box center [248, 169] width 56 height 11
click at [301, 166] on div at bounding box center [300, 170] width 29 height 12
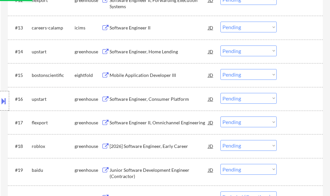
scroll to position [457, 0]
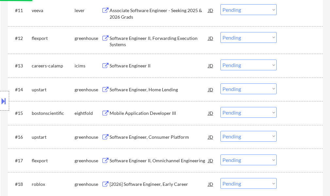
select select ""pending""
click at [126, 38] on div "Software Engineer II, Forwarding Execution Systems" at bounding box center [158, 41] width 99 height 13
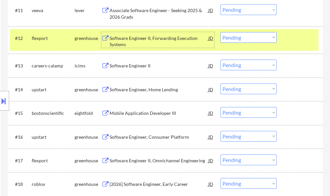
click at [311, 35] on div at bounding box center [300, 38] width 29 height 12
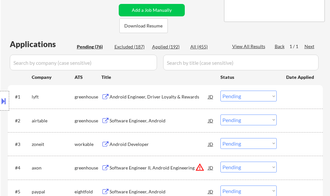
scroll to position [163, 0]
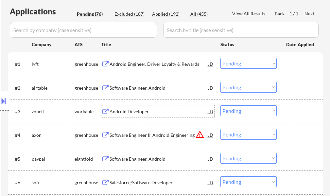
click at [119, 107] on div "Android Developer" at bounding box center [158, 111] width 99 height 12
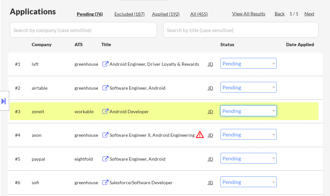
click at [242, 112] on select "Choose an option... Pending Applied Excluded (Questions) Excluded (Expired) Exc…" at bounding box center [248, 110] width 56 height 11
click at [220, 105] on select "Choose an option... Pending Applied Excluded (Questions) Excluded (Expired) Exc…" at bounding box center [248, 110] width 56 height 11
click at [296, 113] on div at bounding box center [300, 111] width 29 height 12
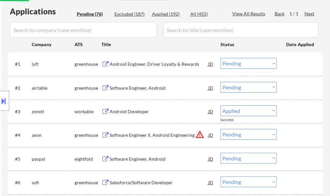
select select ""pending""
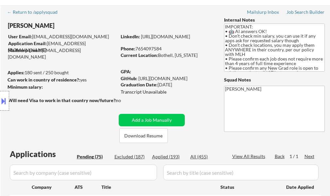
scroll to position [0, 0]
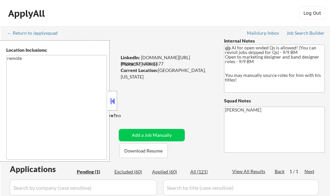
select select ""pending""
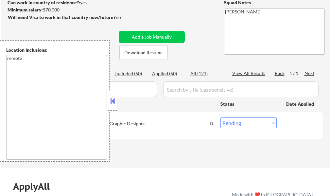
click at [113, 102] on button at bounding box center [112, 101] width 7 height 10
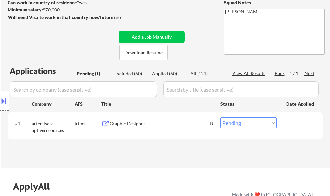
click at [131, 74] on div "Excluded (60)" at bounding box center [130, 73] width 33 height 7
select select ""excluded__bad_match_""
select select ""excluded__location_""
select select ""excluded__expired_""
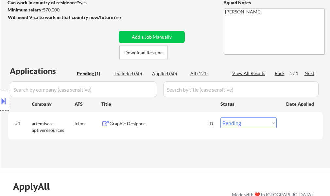
select select ""excluded__expired_""
select select ""excluded__location_""
select select ""excluded__expired_""
select select ""excluded__location_""
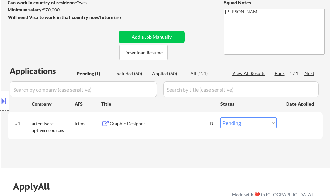
select select ""excluded__expired_""
select select ""excluded__location_""
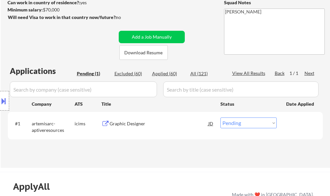
select select ""excluded__location_""
select select ""excluded""
select select ""excluded__expired_""
select select ""excluded""
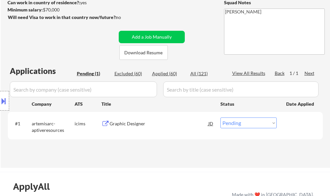
select select ""excluded__expired_""
select select ""excluded__bad_match_""
select select ""excluded__expired_""
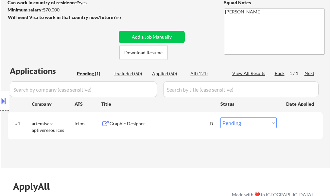
select select ""excluded""
select select ""excluded__location_""
select select ""excluded__bad_match_""
select select ""excluded__location_""
select select ""excluded__expired_""
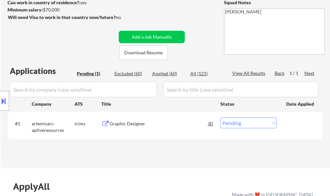
select select ""excluded__expired_""
select select ""excluded""
select select ""excluded__expired_""
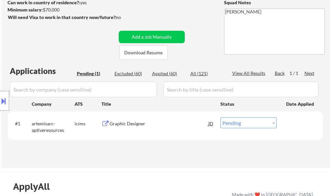
select select ""excluded""
select select ""excluded__expired_""
select select ""excluded__bad_match_""
select select ""excluded__location_""
select select ""excluded__expired_""
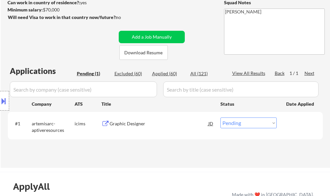
select select ""excluded__expired_""
select select ""excluded__location_""
select select ""excluded""
select select ""excluded__expired_""
select select ""excluded""
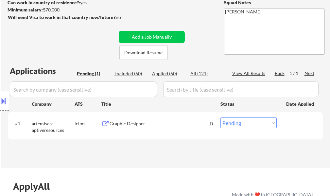
select select ""excluded__expired_""
select select ""excluded""
select select ""excluded__expired_""
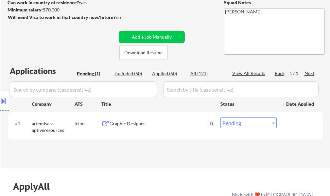
select select ""excluded__expired_""
select select ""excluded""
select select ""excluded__location_""
select select ""excluded__salary_""
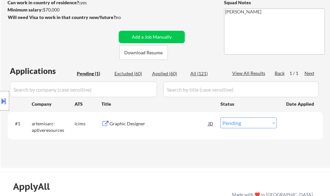
select select ""excluded__location_""
select select ""excluded""
select select ""excluded__location_""
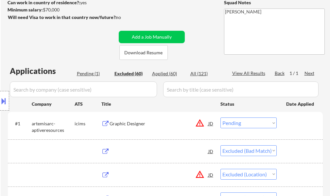
select select ""excluded__location_""
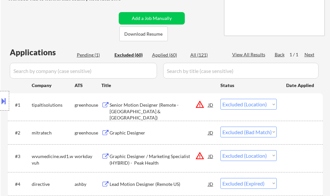
scroll to position [33, 0]
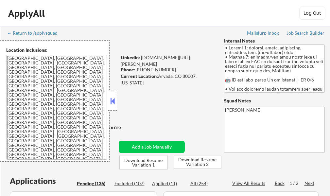
select select ""pending""
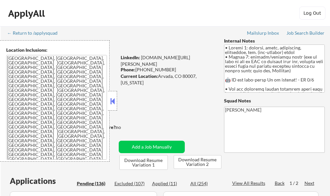
select select ""pending""
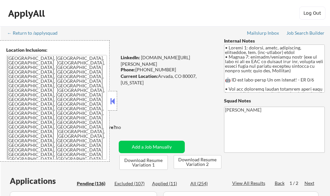
select select ""pending""
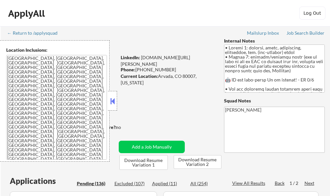
select select ""pending""
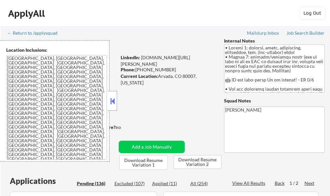
select select ""pending""
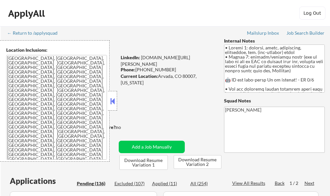
select select ""pending""
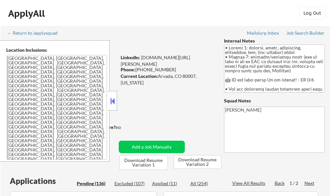
select select ""pending""
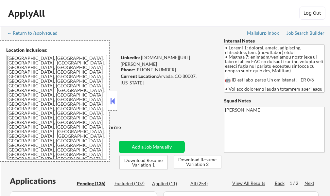
select select ""pending""
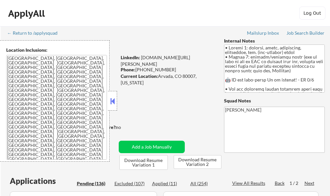
select select ""pending""
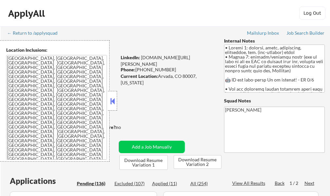
select select ""pending""
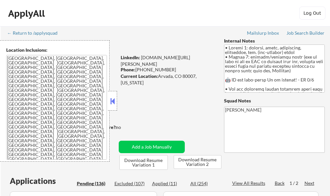
select select ""pending""
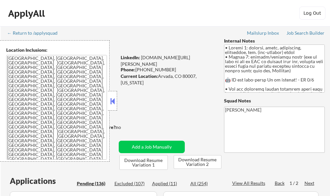
select select ""pending""
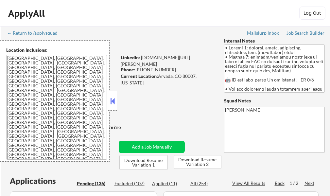
select select ""pending""
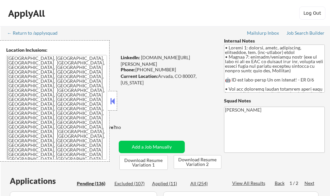
select select ""pending""
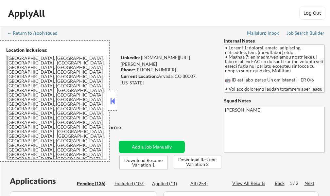
select select ""pending""
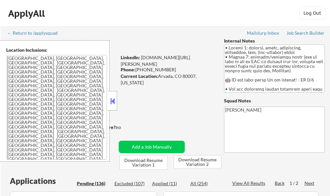
select select ""pending""
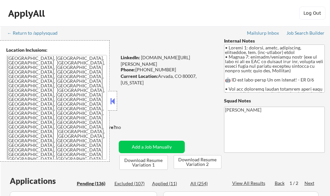
select select ""pending""
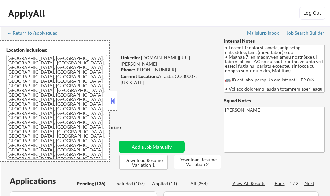
select select ""pending""
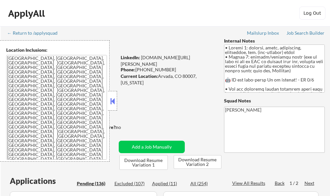
select select ""pending""
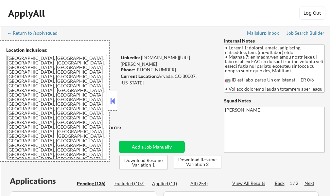
select select ""pending""
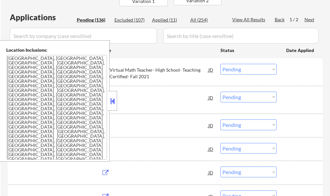
scroll to position [163, 0]
click at [113, 99] on button at bounding box center [112, 101] width 7 height 10
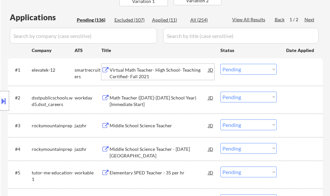
click at [166, 71] on div "Virtual Math Teacher- High School- Teaching Certified- Fall 2021" at bounding box center [158, 73] width 99 height 13
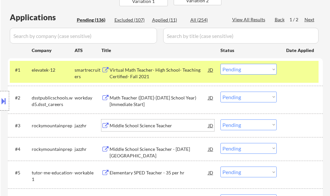
click at [133, 126] on div "Middle School Science Teacher" at bounding box center [158, 125] width 99 height 7
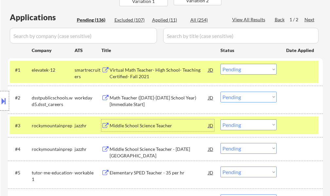
click at [237, 124] on select "Choose an option... Pending Applied Excluded (Questions) Excluded (Expired) Exc…" at bounding box center [248, 124] width 56 height 11
click at [220, 119] on select "Choose an option... Pending Applied Excluded (Questions) Excluded (Expired) Exc…" at bounding box center [248, 124] width 56 height 11
click at [298, 123] on div at bounding box center [300, 125] width 29 height 12
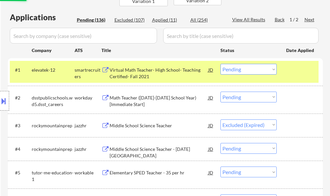
click at [297, 67] on div at bounding box center [300, 70] width 29 height 12
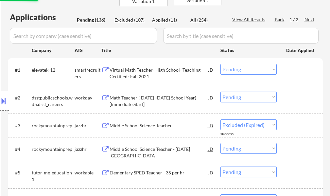
select select ""pending""
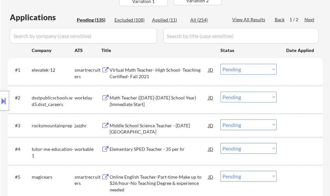
click at [145, 124] on div "Middle School Science Teacher - Noel Campus" at bounding box center [158, 128] width 99 height 13
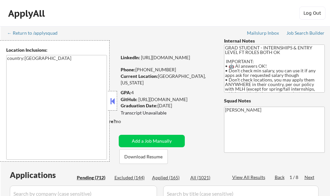
select select ""pending""
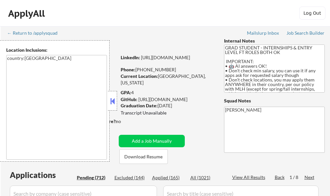
select select ""pending""
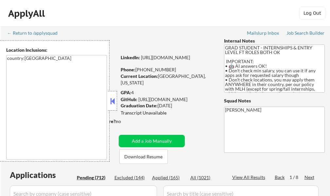
select select ""pending""
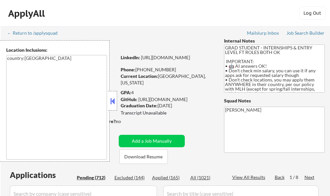
select select ""pending""
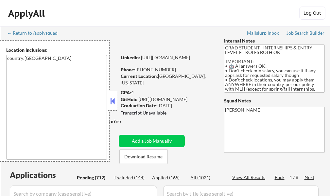
select select ""pending""
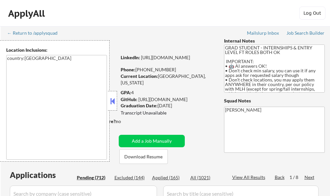
select select ""pending""
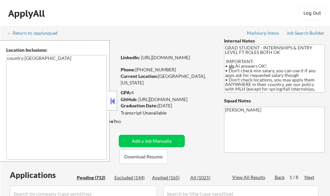
select select ""pending""
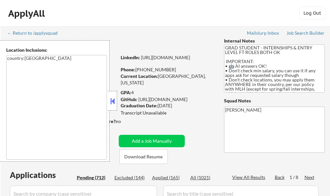
select select ""pending""
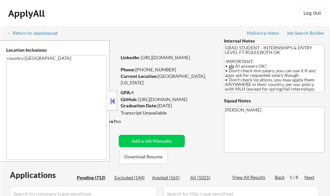
select select ""pending""
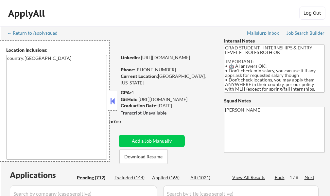
select select ""pending""
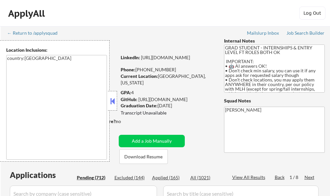
select select ""pending""
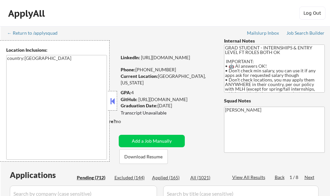
select select ""pending""
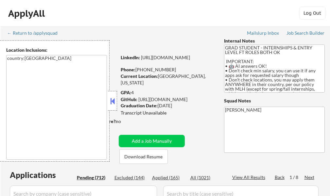
select select ""pending""
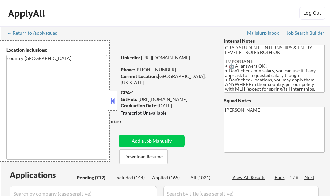
select select ""pending""
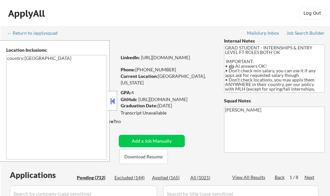
select select ""pending""
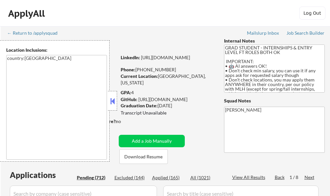
select select ""pending""
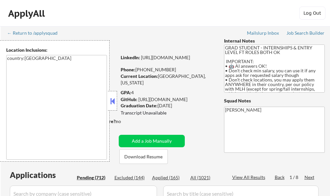
select select ""pending""
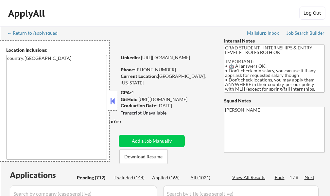
select select ""pending""
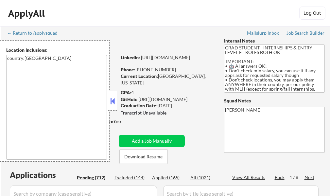
select select ""pending""
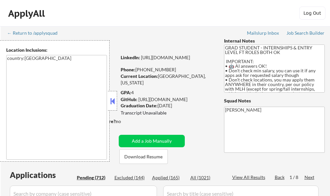
select select ""pending""
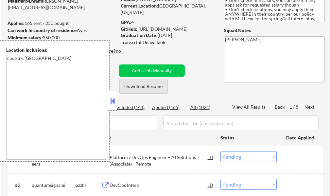
scroll to position [98, 0]
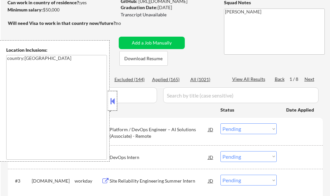
click at [115, 106] on div at bounding box center [112, 101] width 9 height 20
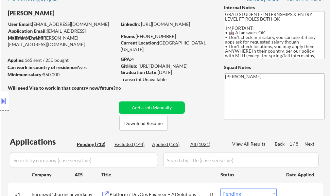
scroll to position [65, 0]
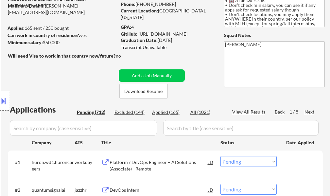
click at [306, 111] on div "Next" at bounding box center [309, 111] width 10 height 7
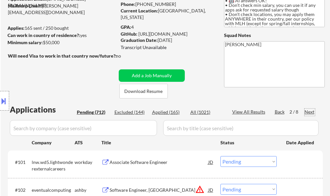
click at [312, 112] on div "Next" at bounding box center [309, 111] width 10 height 7
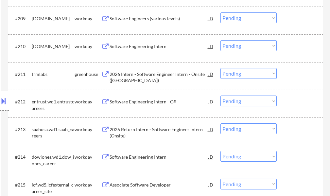
scroll to position [425, 0]
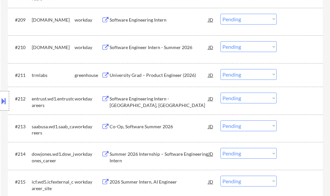
click at [132, 76] on div "University Grad – Product Engineer (2026)" at bounding box center [158, 75] width 99 height 7
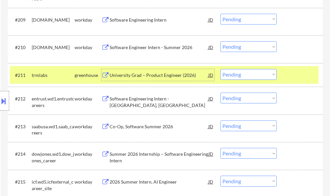
click at [288, 78] on div at bounding box center [300, 75] width 29 height 12
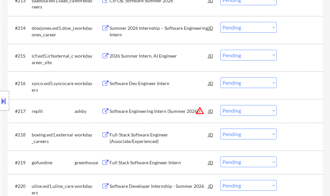
scroll to position [588, 0]
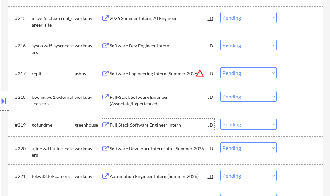
click at [140, 126] on div "Full Stack Software Engineer Intern" at bounding box center [158, 125] width 99 height 7
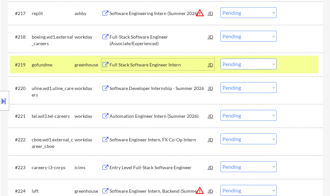
scroll to position [653, 0]
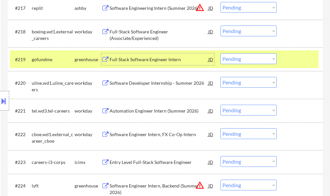
click at [288, 58] on div at bounding box center [300, 59] width 29 height 12
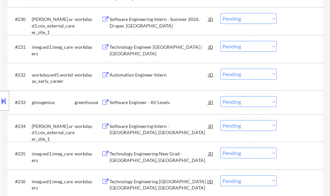
scroll to position [980, 0]
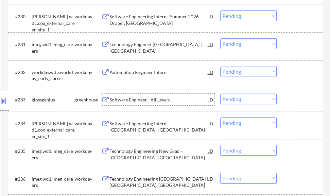
click at [145, 97] on div "Software Engineer - All Levels" at bounding box center [158, 99] width 99 height 7
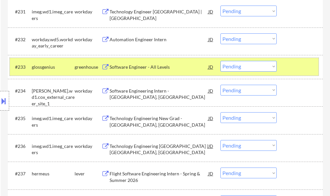
click at [288, 66] on div at bounding box center [300, 67] width 29 height 12
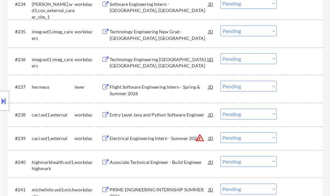
scroll to position [1111, 0]
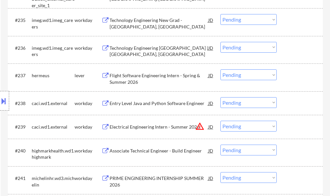
click at [143, 78] on div "Flight Software Engineering Intern - Spring & Summer 2026" at bounding box center [158, 78] width 99 height 13
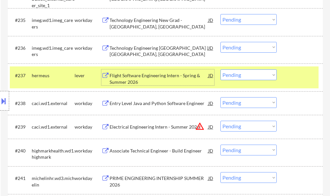
click at [170, 75] on div "Flight Software Engineering Intern - Spring & Summer 2026" at bounding box center [158, 78] width 99 height 13
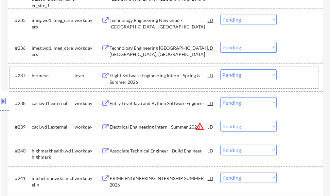
drag, startPoint x: 292, startPoint y: 76, endPoint x: 151, endPoint y: 74, distance: 141.5
click at [292, 76] on div at bounding box center [300, 75] width 29 height 12
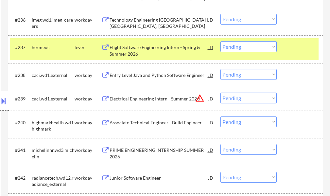
scroll to position [1176, 0]
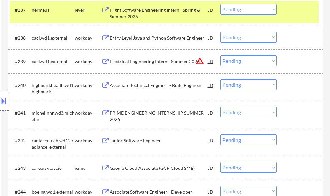
click at [282, 12] on div "#237 hermeus lever Flight Software Engineering Intern - Spring & Summer 2026 JD…" at bounding box center [164, 12] width 308 height 22
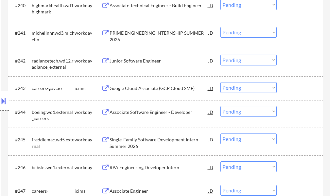
scroll to position [1274, 0]
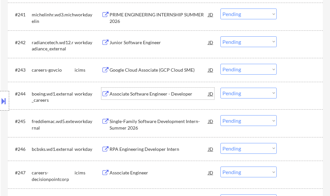
click at [133, 93] on div "Associate Software Engineer - Developer" at bounding box center [158, 93] width 99 height 7
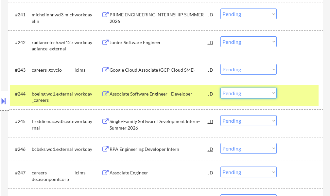
click at [239, 93] on select "Choose an option... Pending Applied Excluded (Questions) Excluded (Expired) Exc…" at bounding box center [248, 93] width 56 height 11
click at [220, 88] on select "Choose an option... Pending Applied Excluded (Questions) Excluded (Expired) Exc…" at bounding box center [248, 93] width 56 height 11
click at [290, 93] on div at bounding box center [300, 94] width 29 height 12
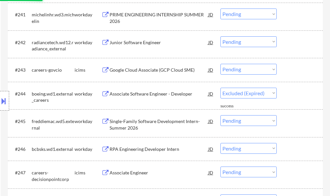
select select ""pending""
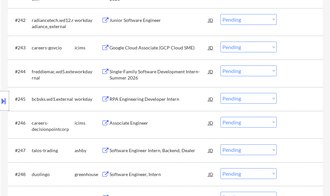
scroll to position [1339, 0]
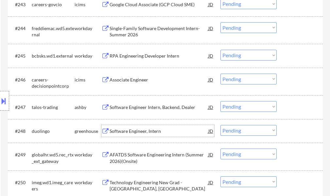
click at [120, 130] on div "Software Engineer, Intern" at bounding box center [158, 131] width 99 height 7
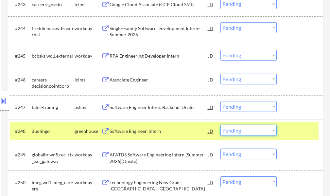
click at [253, 129] on select "Choose an option... Pending Applied Excluded (Questions) Excluded (Expired) Exc…" at bounding box center [248, 130] width 56 height 11
click at [220, 125] on select "Choose an option... Pending Applied Excluded (Questions) Excluded (Expired) Exc…" at bounding box center [248, 130] width 56 height 11
click at [298, 136] on div at bounding box center [300, 131] width 29 height 12
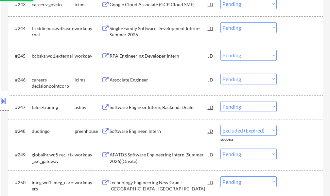
select select ""pending""
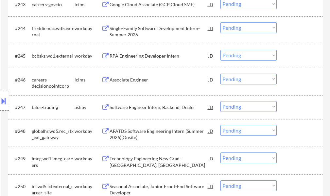
click at [163, 110] on div "Software Engineer Intern, Backend, Dealer" at bounding box center [158, 107] width 99 height 12
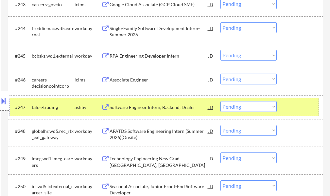
click at [297, 105] on div at bounding box center [300, 107] width 29 height 12
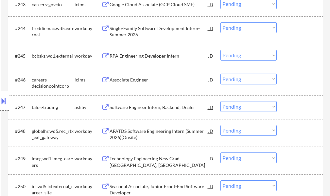
click at [139, 53] on div "RPA Engineering Developer Intern" at bounding box center [158, 56] width 99 height 7
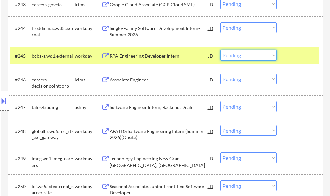
click at [250, 57] on select "Choose an option... Pending Applied Excluded (Questions) Excluded (Expired) Exc…" at bounding box center [248, 55] width 56 height 11
click at [220, 50] on select "Choose an option... Pending Applied Excluded (Questions) Excluded (Expired) Exc…" at bounding box center [248, 55] width 56 height 11
click at [294, 57] on div at bounding box center [300, 56] width 29 height 12
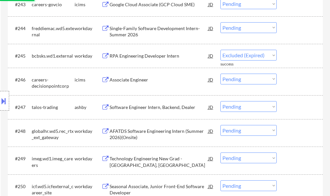
select select ""pending""
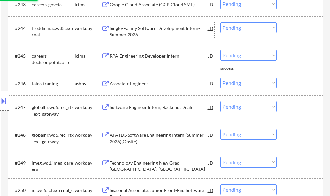
click at [148, 30] on div "Single-Family Software Development Intern- Summer 2026" at bounding box center [158, 31] width 99 height 13
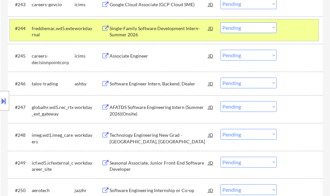
drag, startPoint x: 292, startPoint y: 29, endPoint x: 284, endPoint y: 29, distance: 7.8
click at [292, 29] on div at bounding box center [300, 28] width 29 height 12
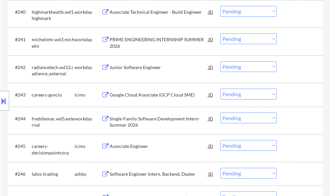
scroll to position [1241, 0]
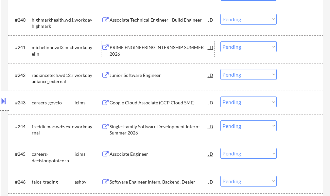
click at [145, 49] on div "PRIME ENGINEERING INTERNSHIP SUMMER 2026" at bounding box center [158, 50] width 99 height 13
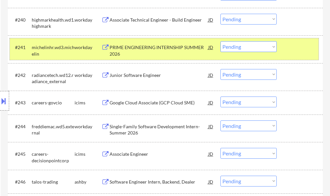
click at [293, 52] on div at bounding box center [300, 47] width 29 height 12
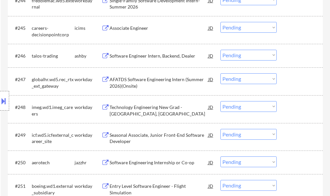
scroll to position [1405, 0]
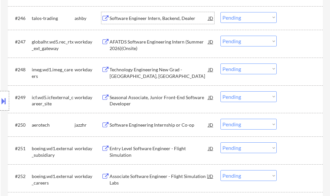
click at [129, 15] on div "Software Engineer Intern, Backend, Dealer" at bounding box center [158, 18] width 99 height 7
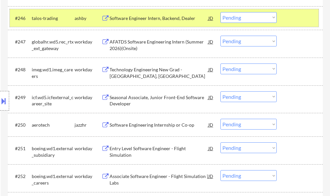
click at [289, 19] on div at bounding box center [300, 18] width 29 height 12
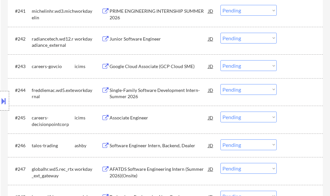
scroll to position [1241, 0]
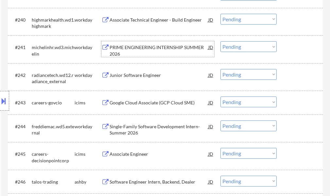
click at [136, 47] on div "PRIME ENGINEERING INTERNSHIP SUMMER 2026" at bounding box center [158, 50] width 99 height 13
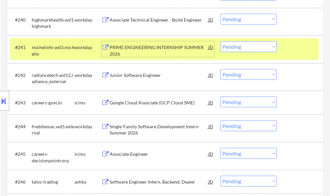
click at [283, 47] on div "#241 michelinhr.wd3.michelin workday PRIME ENGINEERING INTERNSHIP SUMMER 2026 J…" at bounding box center [164, 49] width 308 height 22
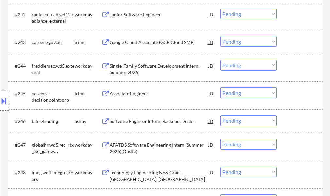
scroll to position [1307, 0]
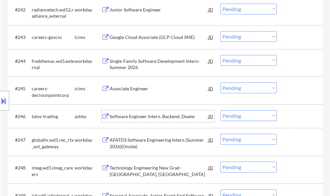
click at [145, 115] on div "Software Engineer Intern, Backend, Dealer" at bounding box center [158, 116] width 99 height 7
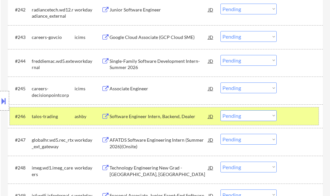
click at [288, 116] on div at bounding box center [300, 116] width 29 height 12
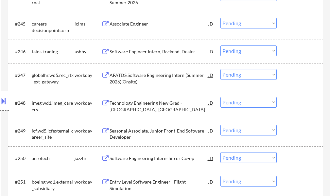
scroll to position [1372, 0]
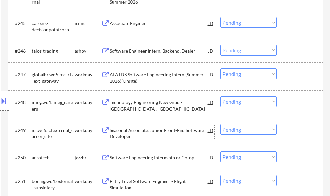
click at [137, 131] on div "Seasonal Associate, Junior Front-End Software Developer" at bounding box center [158, 133] width 99 height 13
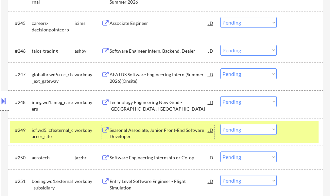
click at [243, 127] on select "Choose an option... Pending Applied Excluded (Questions) Excluded (Expired) Exc…" at bounding box center [248, 129] width 56 height 11
click at [220, 124] on select "Choose an option... Pending Applied Excluded (Questions) Excluded (Expired) Exc…" at bounding box center [248, 129] width 56 height 11
click at [289, 130] on div at bounding box center [300, 130] width 29 height 12
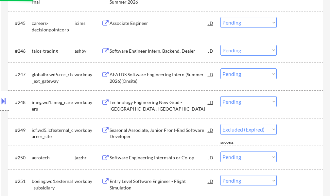
select select ""pending""
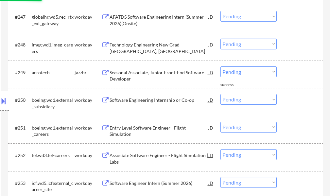
scroll to position [1438, 0]
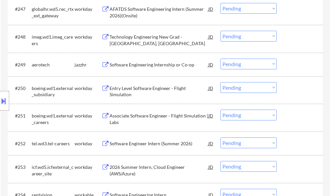
click at [147, 86] on div "Entry Level Software Engineer - Flight Simulation" at bounding box center [158, 91] width 99 height 13
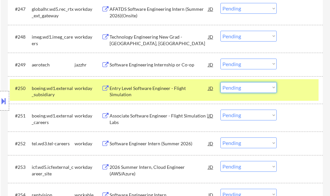
click at [247, 87] on select "Choose an option... Pending Applied Excluded (Questions) Excluded (Expired) Exc…" at bounding box center [248, 87] width 56 height 11
click at [220, 82] on select "Choose an option... Pending Applied Excluded (Questions) Excluded (Expired) Exc…" at bounding box center [248, 87] width 56 height 11
select select ""pending""
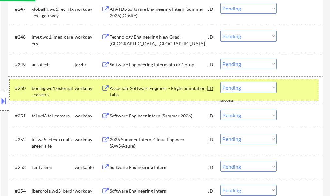
click at [288, 91] on div at bounding box center [300, 88] width 29 height 12
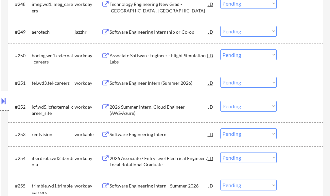
scroll to position [1503, 0]
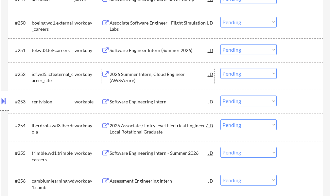
click at [141, 76] on div "2026 Summer Intern, Cloud Engineer (AWS/Azure)" at bounding box center [158, 77] width 99 height 13
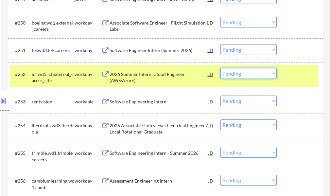
click at [231, 76] on select "Choose an option... Pending Applied Excluded (Questions) Excluded (Expired) Exc…" at bounding box center [248, 73] width 56 height 11
click at [220, 68] on select "Choose an option... Pending Applied Excluded (Questions) Excluded (Expired) Exc…" at bounding box center [248, 73] width 56 height 11
click at [285, 81] on div "#252 icf.wd5.icfexternal_career_site workday 2026 Summer Intern, Cloud Engineer…" at bounding box center [164, 76] width 308 height 22
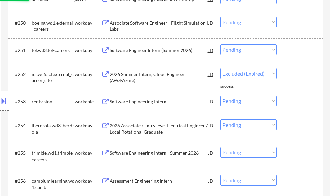
select select ""pending""
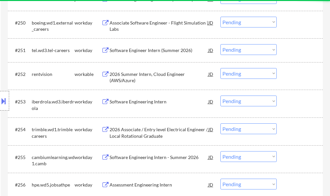
scroll to position [1536, 0]
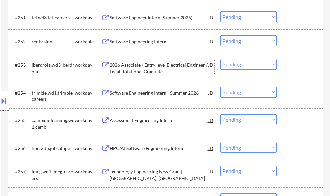
click at [168, 63] on div "2026 Associate / Entry level Electrical Engineer / Local Rotational Graduate" at bounding box center [158, 68] width 99 height 13
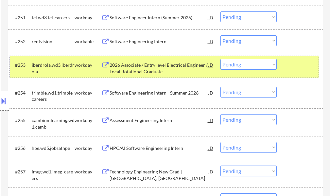
click at [290, 64] on div at bounding box center [300, 65] width 29 height 12
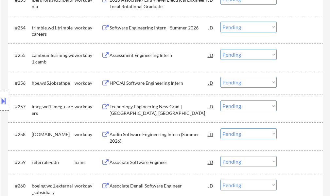
scroll to position [1601, 0]
click at [155, 79] on div "HPC/AI Software Engineering Intern" at bounding box center [158, 82] width 99 height 12
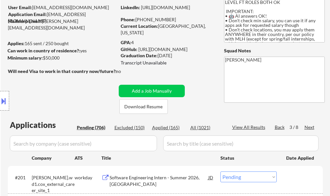
scroll to position [98, 0]
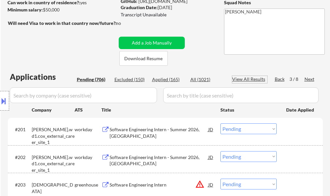
click at [251, 77] on div "View All Results" at bounding box center [249, 79] width 35 height 7
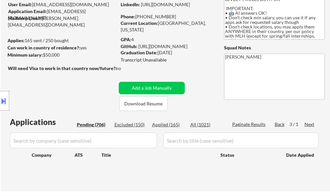
scroll to position [33, 0]
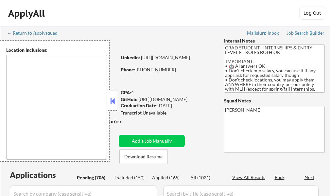
type textarea "country:[GEOGRAPHIC_DATA]"
select select ""pending""
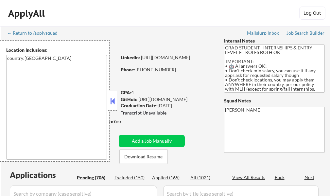
select select ""pending""
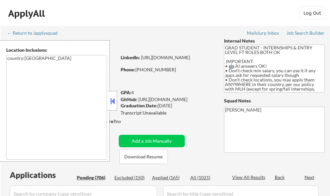
select select ""pending""
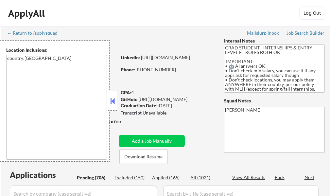
select select ""pending""
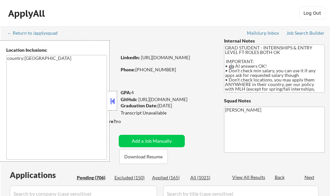
select select ""pending""
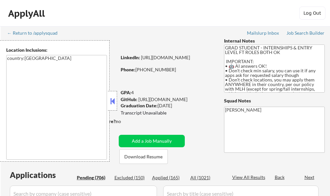
select select ""pending""
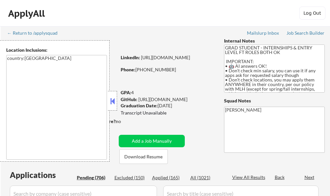
select select ""pending""
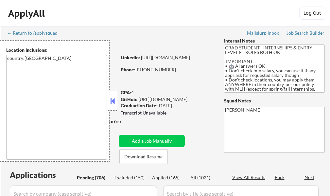
select select ""pending""
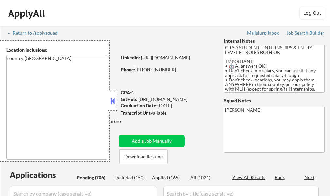
select select ""pending""
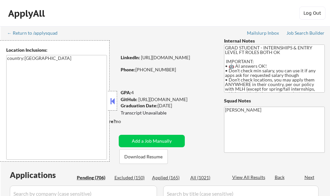
select select ""pending""
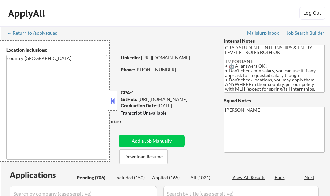
select select ""pending""
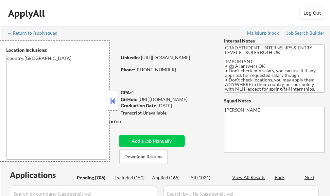
select select ""pending""
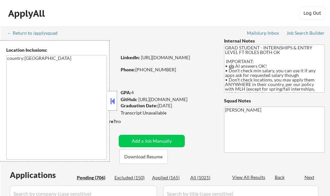
select select ""pending""
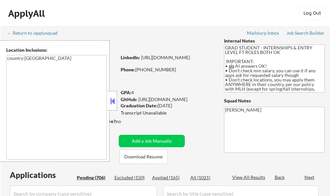
select select ""pending""
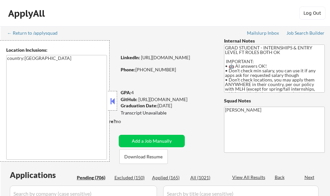
select select ""pending""
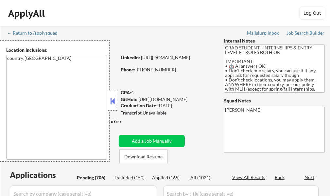
select select ""pending""
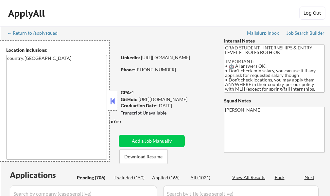
select select ""pending""
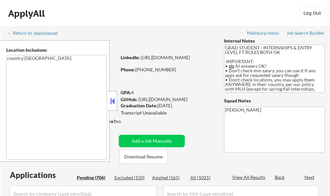
select select ""pending""
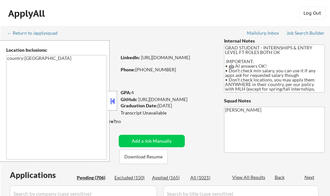
select select ""pending""
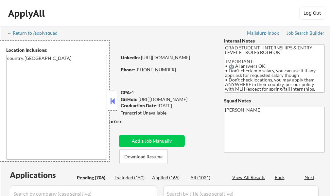
select select ""pending""
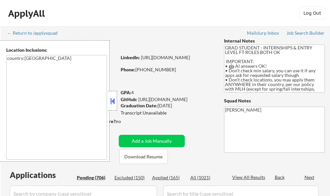
select select ""pending""
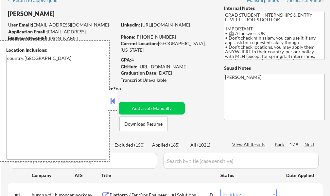
scroll to position [65, 0]
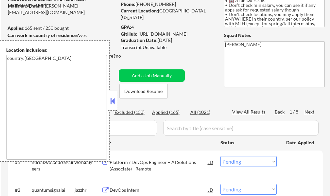
click at [114, 101] on button at bounding box center [112, 101] width 7 height 10
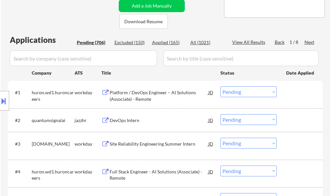
scroll to position [163, 0]
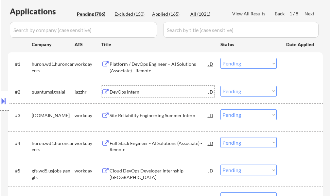
click at [129, 92] on div "DevOps Intern" at bounding box center [158, 92] width 99 height 7
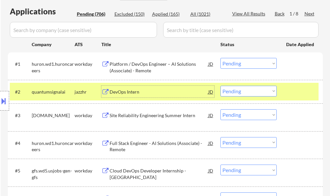
click at [305, 95] on div at bounding box center [300, 92] width 29 height 12
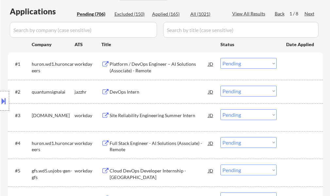
scroll to position [229, 0]
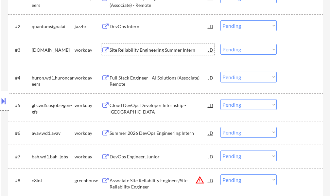
click at [132, 53] on div "Site Reliability Engineering Summer Intern" at bounding box center [158, 50] width 99 height 7
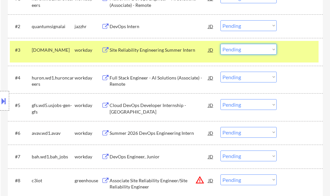
click at [229, 51] on select "Choose an option... Pending Applied Excluded (Questions) Excluded (Expired) Exc…" at bounding box center [248, 49] width 56 height 11
click at [220, 44] on select "Choose an option... Pending Applied Excluded (Questions) Excluded (Expired) Exc…" at bounding box center [248, 49] width 56 height 11
click at [284, 51] on div "#3 [DOMAIN_NAME] workday Site Reliability Engineering Summer Intern JD Choose a…" at bounding box center [164, 52] width 308 height 22
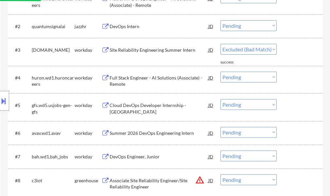
select select ""pending""
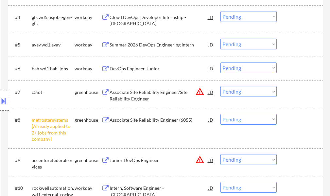
scroll to position [294, 0]
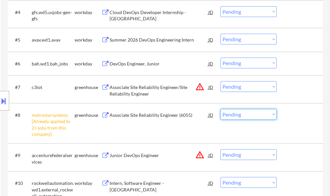
click at [254, 117] on select "Choose an option... Pending Applied Excluded (Questions) Excluded (Expired) Exc…" at bounding box center [248, 114] width 56 height 11
click at [220, 109] on select "Choose an option... Pending Applied Excluded (Questions) Excluded (Expired) Exc…" at bounding box center [248, 114] width 56 height 11
click at [282, 117] on div "#8 metrostarsystems [Already applied to 2+ jobs from this company] greenhouse A…" at bounding box center [164, 123] width 308 height 34
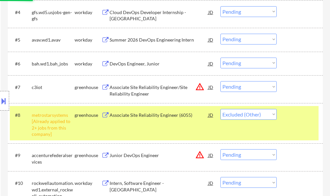
click at [281, 117] on div "#8 metrostarsystems [Already applied to 2+ jobs from this company] greenhouse A…" at bounding box center [164, 123] width 308 height 34
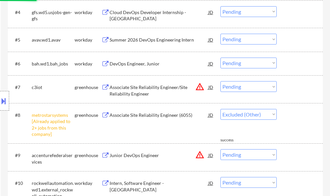
select select ""pending""
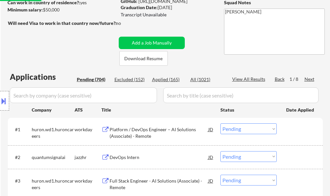
scroll to position [131, 0]
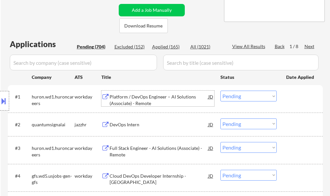
click at [150, 101] on div "Platform / DevOps Engineer – AI Solutions (Associate) - Remote" at bounding box center [158, 99] width 99 height 13
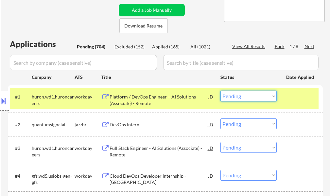
click at [248, 97] on select "Choose an option... Pending Applied Excluded (Questions) Excluded (Expired) Exc…" at bounding box center [248, 95] width 56 height 11
click at [220, 90] on select "Choose an option... Pending Applied Excluded (Questions) Excluded (Expired) Exc…" at bounding box center [248, 95] width 56 height 11
click at [289, 103] on div "#1 huron.wd1.huroncareers workday Platform / DevOps Engineer – AI Solutions (As…" at bounding box center [164, 99] width 308 height 22
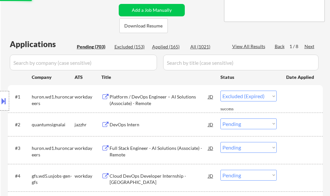
select select ""pending""
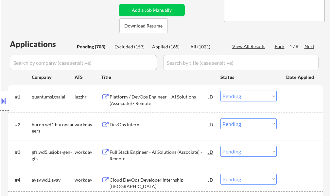
scroll to position [196, 0]
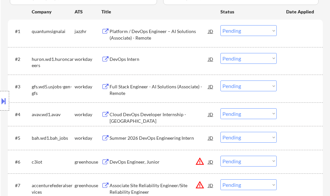
click at [128, 63] on div "DevOps Intern" at bounding box center [158, 59] width 99 height 12
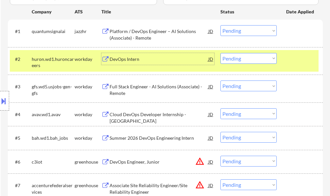
click at [234, 57] on select "Choose an option... Pending Applied Excluded (Questions) Excluded (Expired) Exc…" at bounding box center [248, 58] width 56 height 11
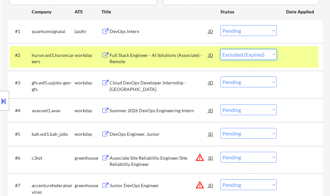
click at [220, 49] on select "Choose an option... Pending Applied Excluded (Questions) Excluded (Expired) Exc…" at bounding box center [248, 54] width 56 height 11
click at [282, 63] on div "#2 huron.wd1.huroncareers workday Full Stack Engineer - AI Solutions (Associate…" at bounding box center [164, 57] width 308 height 22
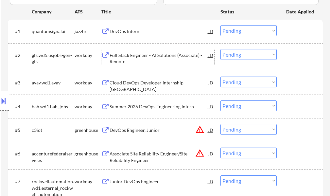
click at [173, 55] on div "Full Stack Engineer - AI Solutions (Associate) - Remote" at bounding box center [158, 58] width 99 height 13
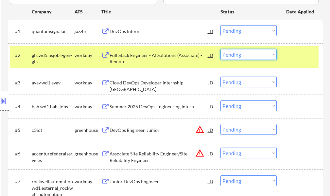
click at [237, 55] on select "Choose an option... Pending Applied Excluded (Questions) Excluded (Expired) Exc…" at bounding box center [248, 54] width 56 height 11
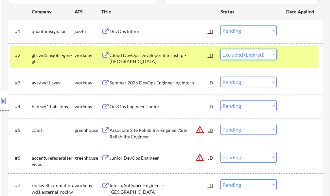
click at [220, 49] on select "Choose an option... Pending Applied Excluded (Questions) Excluded (Expired) Exc…" at bounding box center [248, 54] width 56 height 11
click at [294, 50] on div at bounding box center [300, 55] width 29 height 12
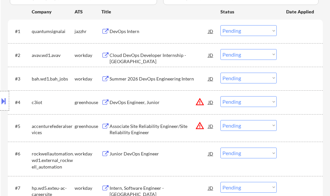
click at [174, 53] on div "Cloud DevOps Developer Internship - [GEOGRAPHIC_DATA]" at bounding box center [158, 58] width 99 height 13
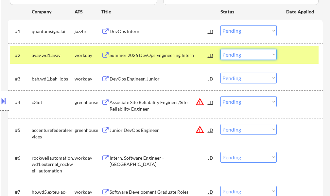
click at [239, 57] on select "Choose an option... Pending Applied Excluded (Questions) Excluded (Expired) Exc…" at bounding box center [248, 54] width 56 height 11
click at [220, 49] on select "Choose an option... Pending Applied Excluded (Questions) Excluded (Expired) Exc…" at bounding box center [248, 54] width 56 height 11
click at [296, 60] on div at bounding box center [300, 55] width 29 height 12
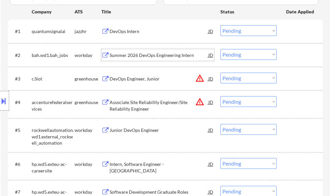
click at [154, 54] on div "Summer 2026 DevOps Engineering Intern" at bounding box center [158, 55] width 99 height 7
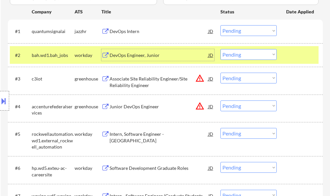
click at [228, 56] on select "Choose an option... Pending Applied Excluded (Questions) Excluded (Expired) Exc…" at bounding box center [248, 54] width 56 height 11
click at [220, 49] on select "Choose an option... Pending Applied Excluded (Questions) Excluded (Expired) Exc…" at bounding box center [248, 54] width 56 height 11
click at [296, 60] on div at bounding box center [300, 55] width 29 height 12
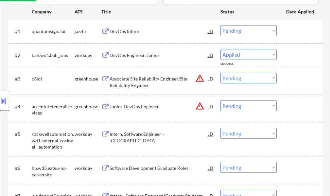
select select ""pending""
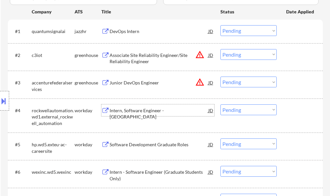
click at [139, 113] on div "Intern, Software Engineer - [GEOGRAPHIC_DATA]" at bounding box center [158, 113] width 99 height 13
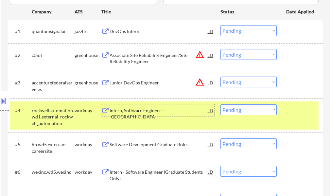
click at [238, 110] on select "Choose an option... Pending Applied Excluded (Questions) Excluded (Expired) Exc…" at bounding box center [248, 109] width 56 height 11
click at [220, 104] on select "Choose an option... Pending Applied Excluded (Questions) Excluded (Expired) Exc…" at bounding box center [248, 109] width 56 height 11
click at [286, 110] on div at bounding box center [300, 110] width 29 height 12
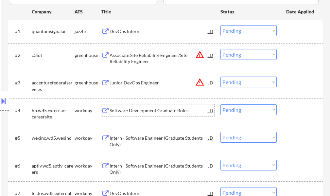
click at [184, 110] on div "Software Development Graduate Roles" at bounding box center [158, 110] width 99 height 7
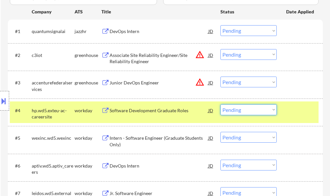
click at [231, 111] on select "Choose an option... Pending Applied Excluded (Questions) Excluded (Expired) Exc…" at bounding box center [248, 109] width 56 height 11
click at [220, 104] on select "Choose an option... Pending Applied Excluded (Questions) Excluded (Expired) Exc…" at bounding box center [248, 109] width 56 height 11
click at [313, 116] on div "#4 hp.wd5.exteu-ac-careersite workday Software Development Graduate Roles JD wa…" at bounding box center [164, 112] width 308 height 22
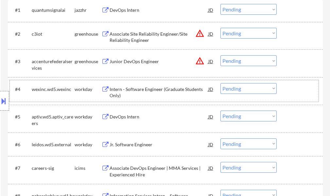
scroll to position [229, 0]
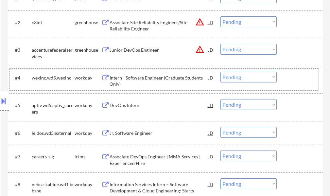
click at [163, 80] on div "Intern - Software Engineer (Graduate Students Only)" at bounding box center [158, 80] width 99 height 13
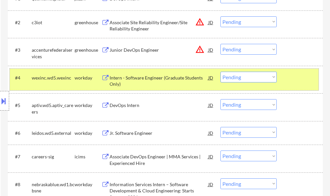
click at [292, 82] on div at bounding box center [300, 78] width 29 height 12
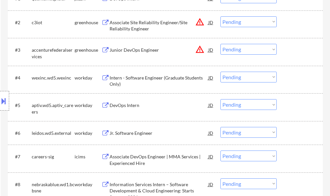
click at [141, 81] on div "Intern - Software Engineer (Graduate Students Only)" at bounding box center [158, 80] width 99 height 13
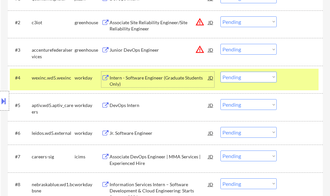
click at [240, 80] on select "Choose an option... Pending Applied Excluded (Questions) Excluded (Expired) Exc…" at bounding box center [248, 77] width 56 height 11
click at [220, 72] on select "Choose an option... Pending Applied Excluded (Questions) Excluded (Expired) Exc…" at bounding box center [248, 77] width 56 height 11
click at [299, 75] on div at bounding box center [300, 78] width 29 height 12
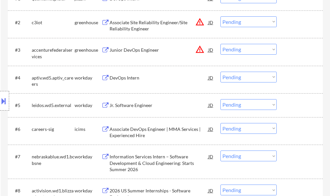
click at [133, 79] on div "DevOps Intern" at bounding box center [158, 77] width 99 height 7
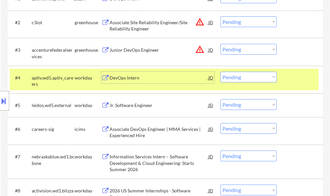
click at [226, 80] on select "Choose an option... Pending Applied Excluded (Questions) Excluded (Expired) Exc…" at bounding box center [248, 77] width 56 height 11
click at [220, 72] on select "Choose an option... Pending Applied Excluded (Questions) Excluded (Expired) Exc…" at bounding box center [248, 77] width 56 height 11
click at [299, 82] on div at bounding box center [300, 78] width 29 height 12
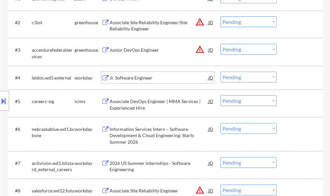
click at [150, 76] on div "Jr. Software Engineer" at bounding box center [158, 77] width 99 height 7
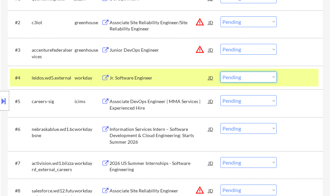
click at [240, 76] on select "Choose an option... Pending Applied Excluded (Questions) Excluded (Expired) Exc…" at bounding box center [248, 77] width 56 height 11
click at [220, 72] on select "Choose an option... Pending Applied Excluded (Questions) Excluded (Expired) Exc…" at bounding box center [248, 77] width 56 height 11
click at [290, 75] on div at bounding box center [300, 78] width 29 height 12
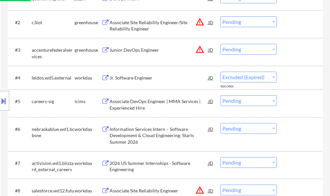
select select ""pending""
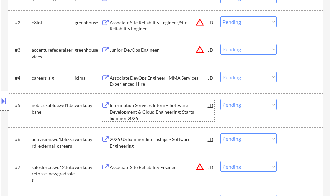
click at [134, 105] on div "Information Services Intern – Software Development & Cloud Engineering: Starts …" at bounding box center [158, 111] width 99 height 19
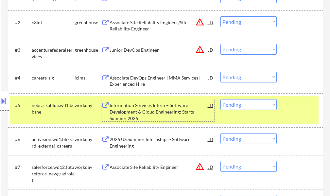
click at [286, 108] on div at bounding box center [300, 105] width 29 height 12
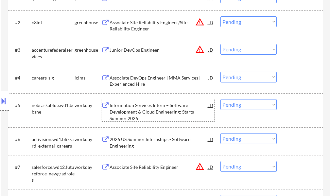
click at [173, 109] on div "Information Services Intern – Software Development & Cloud Engineering: Starts …" at bounding box center [158, 111] width 99 height 19
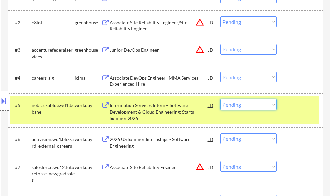
click at [234, 105] on select "Choose an option... Pending Applied Excluded (Questions) Excluded (Expired) Exc…" at bounding box center [248, 104] width 56 height 11
click at [220, 99] on select "Choose an option... Pending Applied Excluded (Questions) Excluded (Expired) Exc…" at bounding box center [248, 104] width 56 height 11
click at [301, 111] on div "#5 nebraskablue.wd1.bcbsne workday Information Services Intern – Software Devel…" at bounding box center [164, 110] width 308 height 28
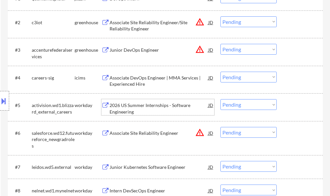
click at [142, 111] on div "2026 US Summer Internships - Software Engineering" at bounding box center [158, 108] width 99 height 13
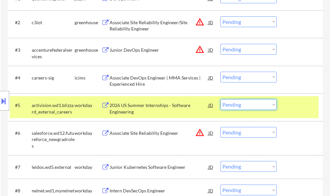
click at [245, 104] on select "Choose an option... Pending Applied Excluded (Questions) Excluded (Expired) Exc…" at bounding box center [248, 104] width 56 height 11
click at [220, 99] on select "Choose an option... Pending Applied Excluded (Questions) Excluded (Expired) Exc…" at bounding box center [248, 104] width 56 height 11
click at [301, 102] on div at bounding box center [300, 105] width 29 height 12
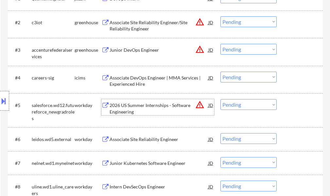
click at [153, 108] on div "2026 US Summer Internships - Software Engineering" at bounding box center [158, 108] width 99 height 13
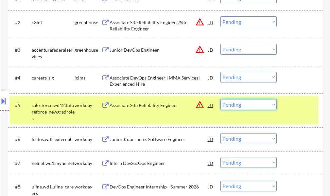
click at [244, 105] on select "Choose an option... Pending Applied Excluded (Questions) Excluded (Expired) Exc…" at bounding box center [248, 104] width 56 height 11
click at [220, 99] on select "Choose an option... Pending Applied Excluded (Questions) Excluded (Expired) Exc…" at bounding box center [248, 104] width 56 height 11
click at [291, 108] on div at bounding box center [300, 105] width 29 height 12
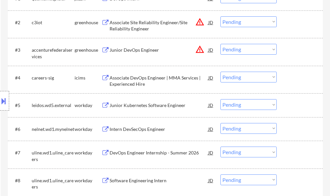
click at [112, 104] on div "Location Inclusions: country:US" at bounding box center [58, 100] width 117 height 121
click at [138, 108] on div "Junior Kubernetes Software Engineer" at bounding box center [158, 105] width 99 height 7
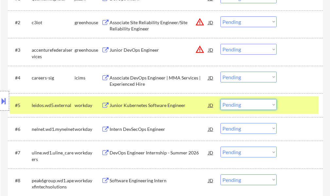
click at [237, 101] on select "Choose an option... Pending Applied Excluded (Questions) Excluded (Expired) Exc…" at bounding box center [248, 104] width 56 height 11
click at [220, 99] on select "Choose an option... Pending Applied Excluded (Questions) Excluded (Expired) Exc…" at bounding box center [248, 104] width 56 height 11
click at [303, 107] on div at bounding box center [300, 105] width 29 height 12
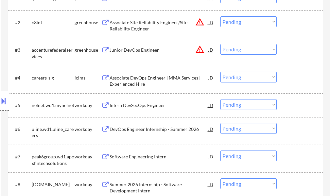
click at [153, 106] on div "Intern DevSecOps Engineer" at bounding box center [158, 105] width 99 height 7
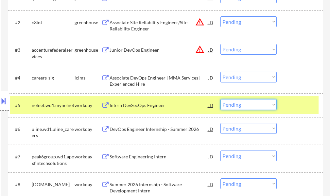
click at [235, 105] on select "Choose an option... Pending Applied Excluded (Questions) Excluded (Expired) Exc…" at bounding box center [248, 104] width 56 height 11
click at [220, 99] on select "Choose an option... Pending Applied Excluded (Questions) Excluded (Expired) Exc…" at bounding box center [248, 104] width 56 height 11
click at [289, 113] on div "#5 nelnet.wd1.mynelnet workday Intern DevSecOps Engineer JD warning_amber Choos…" at bounding box center [164, 105] width 308 height 18
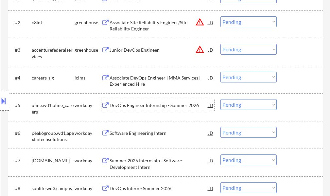
click at [172, 104] on div "DevOps Engineer Internship - Summer 2026" at bounding box center [158, 105] width 99 height 7
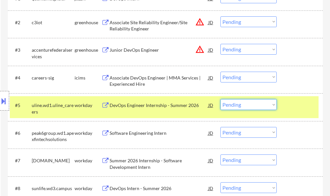
click at [232, 105] on select "Choose an option... Pending Applied Excluded (Questions) Excluded (Expired) Exc…" at bounding box center [248, 104] width 56 height 11
click at [220, 99] on select "Choose an option... Pending Applied Excluded (Questions) Excluded (Expired) Exc…" at bounding box center [248, 104] width 56 height 11
click at [301, 103] on div at bounding box center [300, 105] width 29 height 12
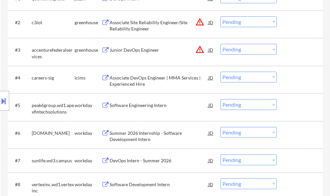
click at [151, 107] on div "Software Engineering Intern" at bounding box center [158, 105] width 99 height 7
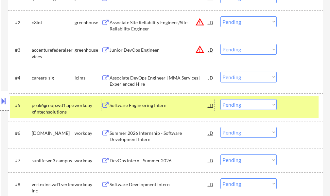
click at [239, 105] on select "Choose an option... Pending Applied Excluded (Questions) Excluded (Expired) Exc…" at bounding box center [248, 104] width 56 height 11
click at [220, 99] on select "Choose an option... Pending Applied Excluded (Questions) Excluded (Expired) Exc…" at bounding box center [248, 104] width 56 height 11
click at [284, 108] on div "#5 peak6group.wd1.apexfintechsolutions workday Software Engineering Intern JD w…" at bounding box center [164, 107] width 308 height 22
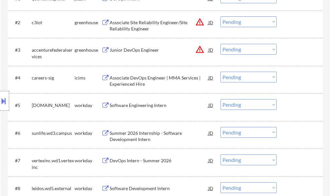
click at [152, 105] on div "Software Engineering Intern" at bounding box center [158, 105] width 99 height 7
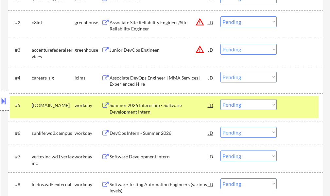
click at [7, 104] on button at bounding box center [3, 100] width 7 height 11
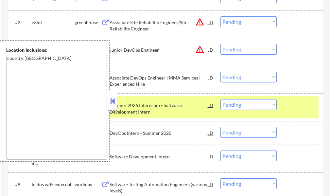
click at [113, 101] on button at bounding box center [112, 101] width 7 height 10
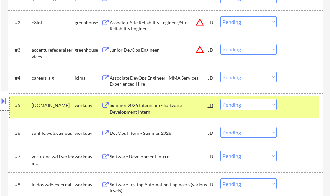
click at [286, 102] on div at bounding box center [300, 105] width 29 height 12
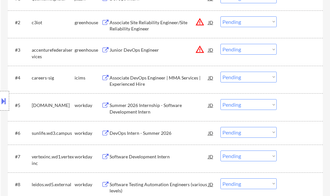
click at [144, 108] on div "Summer 2026 Internship - Software Development Intern" at bounding box center [158, 108] width 99 height 13
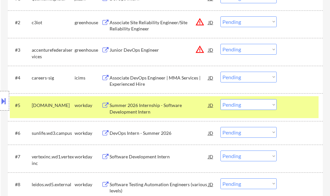
drag, startPoint x: 53, startPoint y: 113, endPoint x: 36, endPoint y: 107, distance: 17.5
click at [34, 107] on div "Location Inclusions: country:US" at bounding box center [58, 100] width 117 height 121
click at [38, 107] on div "Location Inclusions: country:US" at bounding box center [58, 100] width 117 height 121
click at [33, 106] on div "Location Inclusions: country:US" at bounding box center [58, 100] width 117 height 121
drag, startPoint x: 54, startPoint y: 113, endPoint x: 35, endPoint y: 107, distance: 19.4
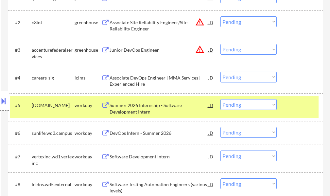
click at [35, 107] on div "Location Inclusions: country:US" at bounding box center [58, 100] width 117 height 121
click at [36, 107] on div "Location Inclusions: country:US" at bounding box center [58, 100] width 117 height 121
click at [290, 109] on div at bounding box center [300, 105] width 29 height 12
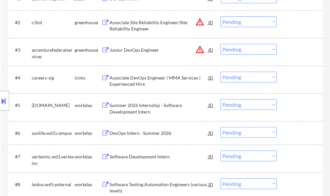
drag, startPoint x: 31, startPoint y: 105, endPoint x: 53, endPoint y: 111, distance: 22.1
click at [53, 111] on div "Location Inclusions: country:US" at bounding box center [58, 100] width 117 height 121
click at [53, 112] on div "Location Inclusions: country:US" at bounding box center [58, 100] width 117 height 121
click at [293, 109] on div at bounding box center [300, 105] width 29 height 12
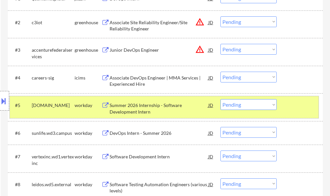
click at [224, 105] on select "Choose an option... Pending Applied Excluded (Questions) Excluded (Expired) Exc…" at bounding box center [248, 104] width 56 height 11
click at [220, 99] on select "Choose an option... Pending Applied Excluded (Questions) Excluded (Expired) Exc…" at bounding box center [248, 104] width 56 height 11
click at [292, 109] on div at bounding box center [300, 105] width 29 height 12
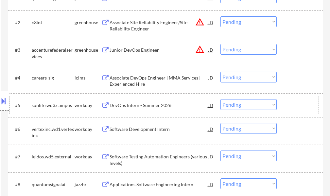
click at [159, 105] on div "DevOps Intern - Summer 2026" at bounding box center [158, 105] width 99 height 7
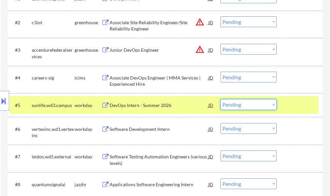
click at [246, 104] on select "Choose an option... Pending Applied Excluded (Questions) Excluded (Expired) Exc…" at bounding box center [248, 104] width 56 height 11
click at [220, 99] on select "Choose an option... Pending Applied Excluded (Questions) Excluded (Expired) Exc…" at bounding box center [248, 104] width 56 height 11
click at [290, 107] on div at bounding box center [300, 105] width 29 height 12
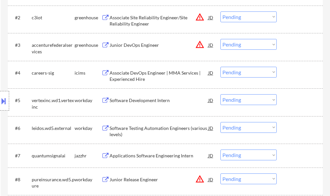
scroll to position [262, 0]
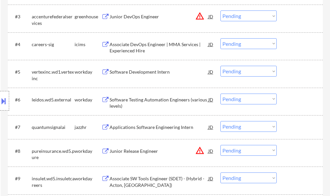
click at [164, 75] on div "Software Development Intern" at bounding box center [158, 72] width 99 height 7
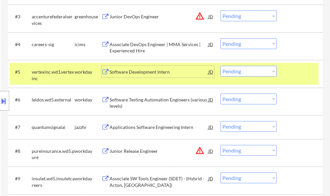
click at [246, 72] on select "Choose an option... Pending Applied Excluded (Questions) Excluded (Expired) Exc…" at bounding box center [248, 71] width 56 height 11
click at [220, 66] on select "Choose an option... Pending Applied Excluded (Questions) Excluded (Expired) Exc…" at bounding box center [248, 71] width 56 height 11
click at [297, 71] on div at bounding box center [300, 72] width 29 height 12
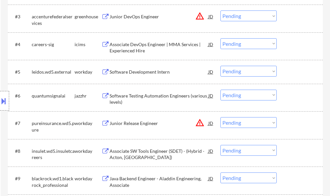
click at [149, 71] on div "Software Development Intern" at bounding box center [158, 72] width 99 height 7
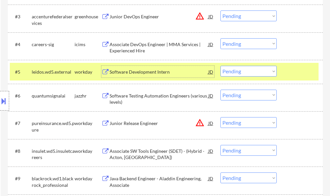
click at [281, 75] on div "#5 leidos.wd5.external workday Software Development Intern JD warning_amber Cho…" at bounding box center [164, 72] width 308 height 18
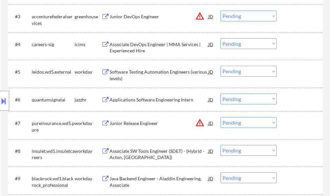
click at [155, 71] on div "Software Testing Automation Engineers (various levels)" at bounding box center [158, 75] width 99 height 13
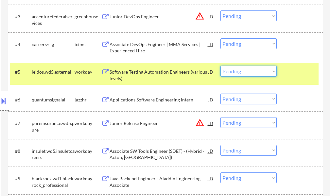
click at [242, 72] on select "Choose an option... Pending Applied Excluded (Questions) Excluded (Expired) Exc…" at bounding box center [248, 71] width 56 height 11
click at [220, 66] on select "Choose an option... Pending Applied Excluded (Questions) Excluded (Expired) Exc…" at bounding box center [248, 71] width 56 height 11
click at [294, 76] on div at bounding box center [300, 72] width 29 height 12
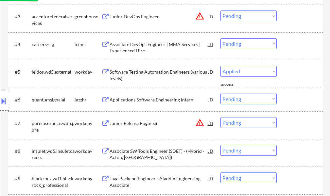
select select ""pending""
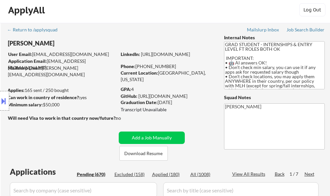
scroll to position [1, 0]
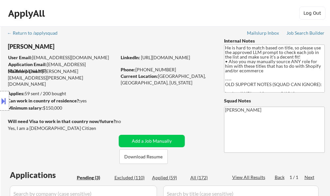
select select ""pending""
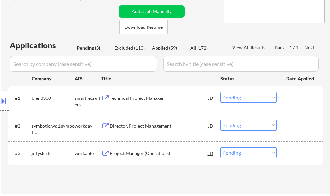
scroll to position [131, 0]
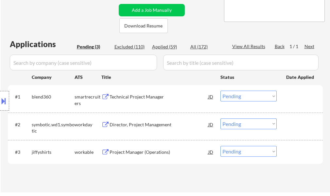
click at [139, 121] on div "Director, Project Management" at bounding box center [158, 124] width 99 height 7
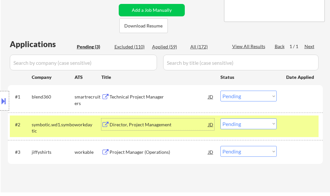
click at [4, 96] on button at bounding box center [3, 100] width 7 height 11
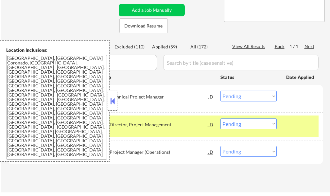
click at [108, 101] on div at bounding box center [112, 101] width 9 height 20
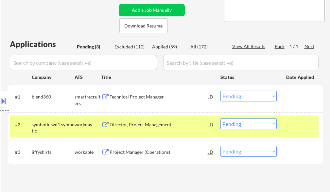
click at [256, 123] on select "Choose an option... Pending Applied Excluded (Questions) Excluded (Expired) Exc…" at bounding box center [248, 123] width 56 height 11
click at [220, 118] on select "Choose an option... Pending Applied Excluded (Questions) Excluded (Expired) Exc…" at bounding box center [248, 123] width 56 height 11
click at [295, 128] on div at bounding box center [300, 124] width 29 height 12
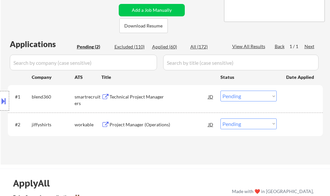
click at [119, 123] on div "Project Manager (Operations)" at bounding box center [158, 124] width 99 height 7
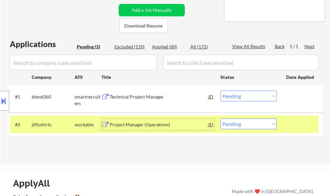
click at [246, 125] on select "Choose an option... Pending Applied Excluded (Questions) Excluded (Expired) Exc…" at bounding box center [248, 123] width 56 height 11
select select ""applied""
click at [220, 118] on select "Choose an option... Pending Applied Excluded (Questions) Excluded (Expired) Exc…" at bounding box center [248, 123] width 56 height 11
click at [297, 127] on div at bounding box center [300, 124] width 29 height 12
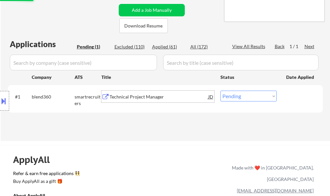
click at [142, 97] on div "Technical Project Manager" at bounding box center [158, 96] width 99 height 7
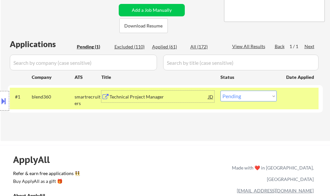
click at [242, 97] on select "Choose an option... Pending Applied Excluded (Questions) Excluded (Expired) Exc…" at bounding box center [248, 95] width 56 height 11
select select ""excluded__salary_""
click at [220, 90] on select "Choose an option... Pending Applied Excluded (Questions) Excluded (Expired) Exc…" at bounding box center [248, 95] width 56 height 11
click at [298, 95] on div at bounding box center [300, 96] width 29 height 12
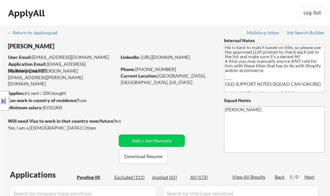
scroll to position [0, 0]
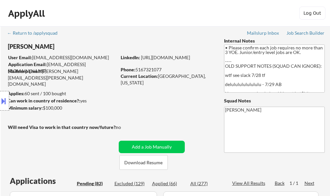
select select ""pending""
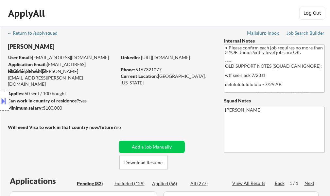
select select ""pending""
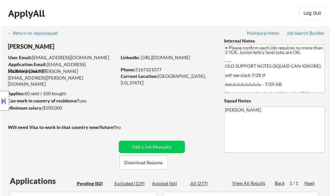
select select ""pending""
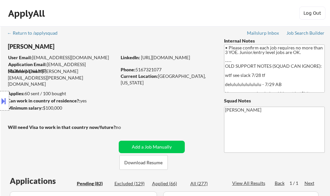
select select ""pending""
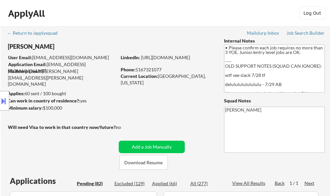
select select ""pending""
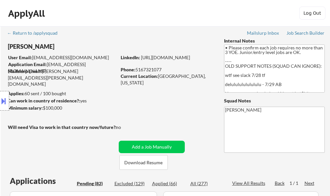
select select ""pending""
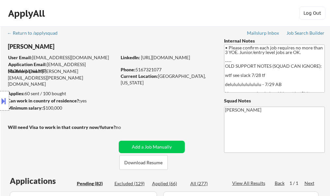
select select ""pending""
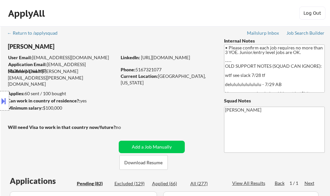
select select ""pending""
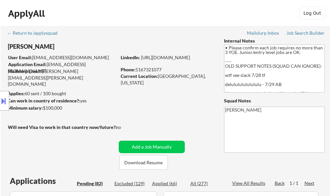
select select ""pending""
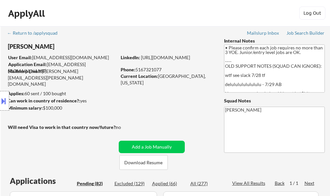
select select ""pending""
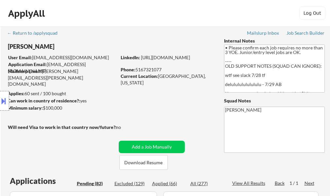
select select ""pending""
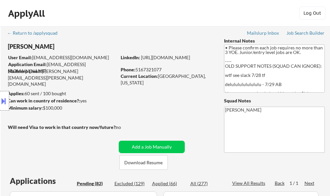
select select ""pending""
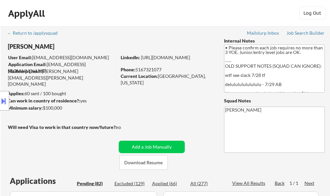
select select ""pending""
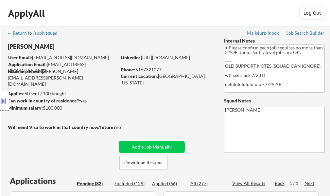
select select ""pending""
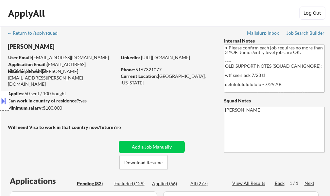
select select ""pending""
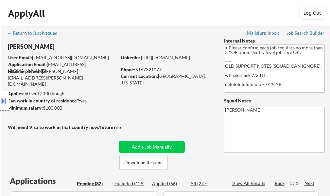
select select ""pending""
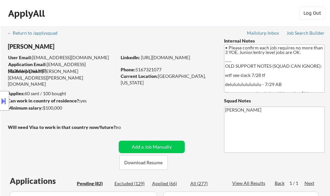
select select ""pending""
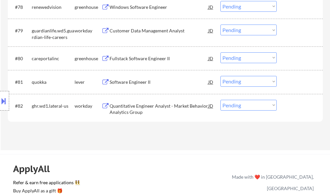
scroll to position [2224, 0]
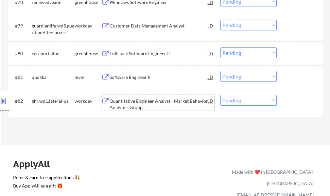
click at [145, 100] on div "Quantitative Engineer Analyst - Market Behavior Analytics Group" at bounding box center [158, 104] width 99 height 13
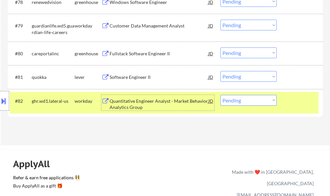
click at [245, 96] on select "Choose an option... Pending Applied Excluded (Questions) Excluded (Expired) Exc…" at bounding box center [248, 100] width 56 height 11
select select ""excluded__salary_""
click at [220, 95] on select "Choose an option... Pending Applied Excluded (Questions) Excluded (Expired) Exc…" at bounding box center [248, 100] width 56 height 11
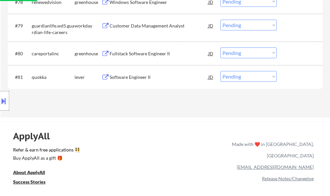
click at [140, 74] on div "Software Engineer II" at bounding box center [158, 77] width 99 height 7
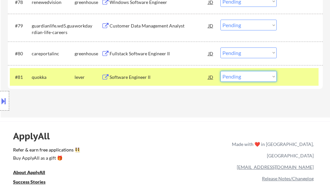
click at [227, 77] on select "Choose an option... Pending Applied Excluded (Questions) Excluded (Expired) Exc…" at bounding box center [248, 76] width 56 height 11
select select ""applied""
click at [220, 71] on select "Choose an option... Pending Applied Excluded (Questions) Excluded (Expired) Exc…" at bounding box center [248, 76] width 56 height 11
click at [290, 81] on div at bounding box center [300, 77] width 29 height 12
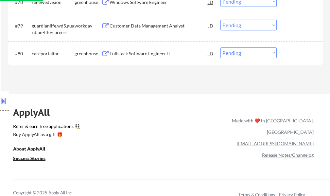
click at [156, 53] on div "Fullstack Software Engineer II" at bounding box center [158, 53] width 99 height 7
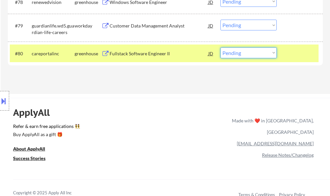
click at [226, 52] on select "Choose an option... Pending Applied Excluded (Questions) Excluded (Expired) Exc…" at bounding box center [248, 52] width 56 height 11
select select ""excluded__expired_""
click at [220, 47] on select "Choose an option... Pending Applied Excluded (Questions) Excluded (Expired) Exc…" at bounding box center [248, 52] width 56 height 11
click at [294, 58] on div at bounding box center [300, 53] width 29 height 12
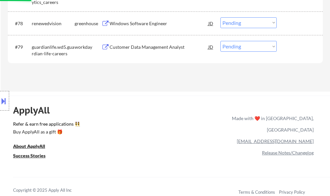
scroll to position [2191, 0]
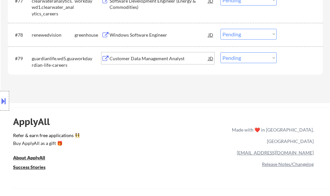
click at [155, 64] on div "Customer Data Management Analyst" at bounding box center [158, 58] width 99 height 12
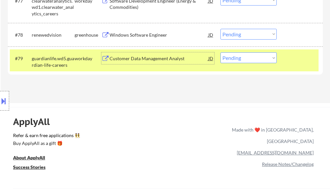
click at [290, 57] on div at bounding box center [300, 58] width 29 height 12
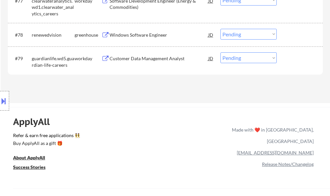
click at [158, 59] on div "Customer Data Management Analyst" at bounding box center [158, 58] width 99 height 7
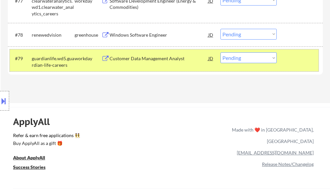
click at [286, 62] on div at bounding box center [300, 58] width 29 height 12
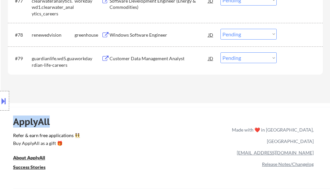
click at [286, 61] on div at bounding box center [300, 58] width 29 height 12
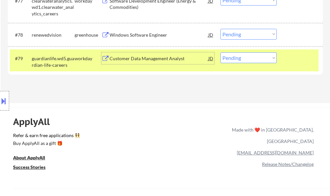
click at [146, 56] on div "Customer Data Management Analyst" at bounding box center [158, 58] width 99 height 12
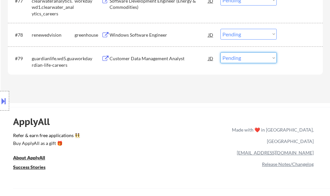
click at [232, 59] on select "Choose an option... Pending Applied Excluded (Questions) Excluded (Expired) Exc…" at bounding box center [248, 57] width 56 height 11
select select ""applied""
click at [220, 52] on select "Choose an option... Pending Applied Excluded (Questions) Excluded (Expired) Exc…" at bounding box center [248, 57] width 56 height 11
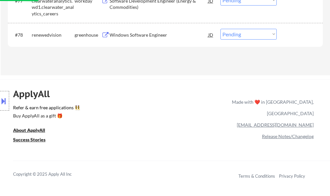
click at [155, 34] on div "Windows Software Engineer" at bounding box center [158, 35] width 99 height 7
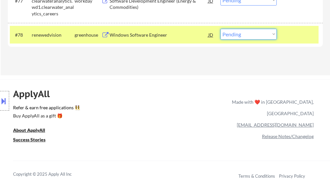
click at [250, 33] on select "Choose an option... Pending Applied Excluded (Questions) Excluded (Expired) Exc…" at bounding box center [248, 34] width 56 height 11
select select ""applied""
click at [220, 29] on select "Choose an option... Pending Applied Excluded (Questions) Excluded (Expired) Exc…" at bounding box center [248, 34] width 56 height 11
click at [287, 38] on div at bounding box center [300, 35] width 29 height 12
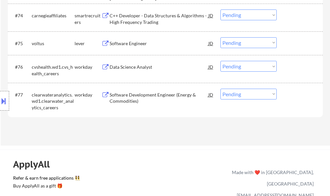
scroll to position [2089, 0]
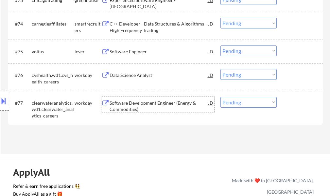
click at [131, 104] on div "Software Development Engineer (Energy & Commodities)" at bounding box center [158, 106] width 99 height 13
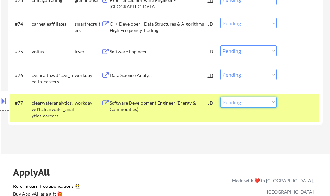
click at [230, 105] on select "Choose an option... Pending Applied Excluded (Questions) Excluded (Expired) Exc…" at bounding box center [248, 102] width 56 height 11
select select ""applied""
click at [220, 97] on select "Choose an option... Pending Applied Excluded (Questions) Excluded (Expired) Exc…" at bounding box center [248, 102] width 56 height 11
click at [289, 106] on div at bounding box center [300, 103] width 29 height 12
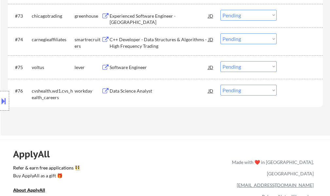
scroll to position [2073, 0]
click at [127, 93] on div "Data Science Analyst" at bounding box center [158, 91] width 99 height 7
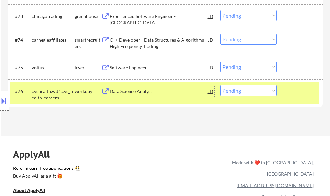
click at [239, 90] on select "Choose an option... Pending Applied Excluded (Questions) Excluded (Expired) Exc…" at bounding box center [248, 90] width 56 height 11
select select ""excluded__expired_""
click at [220, 85] on select "Choose an option... Pending Applied Excluded (Questions) Excluded (Expired) Exc…" at bounding box center [248, 90] width 56 height 11
click at [290, 100] on div "#76 cvshealth.wd1.cvs_health_careers workday Data Science Analyst JD Choose an …" at bounding box center [164, 93] width 308 height 22
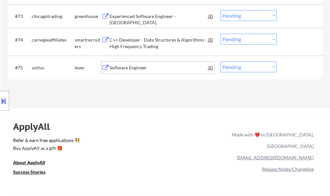
click at [126, 67] on div "Software Engineer" at bounding box center [158, 67] width 99 height 7
